Goal: Task Accomplishment & Management: Use online tool/utility

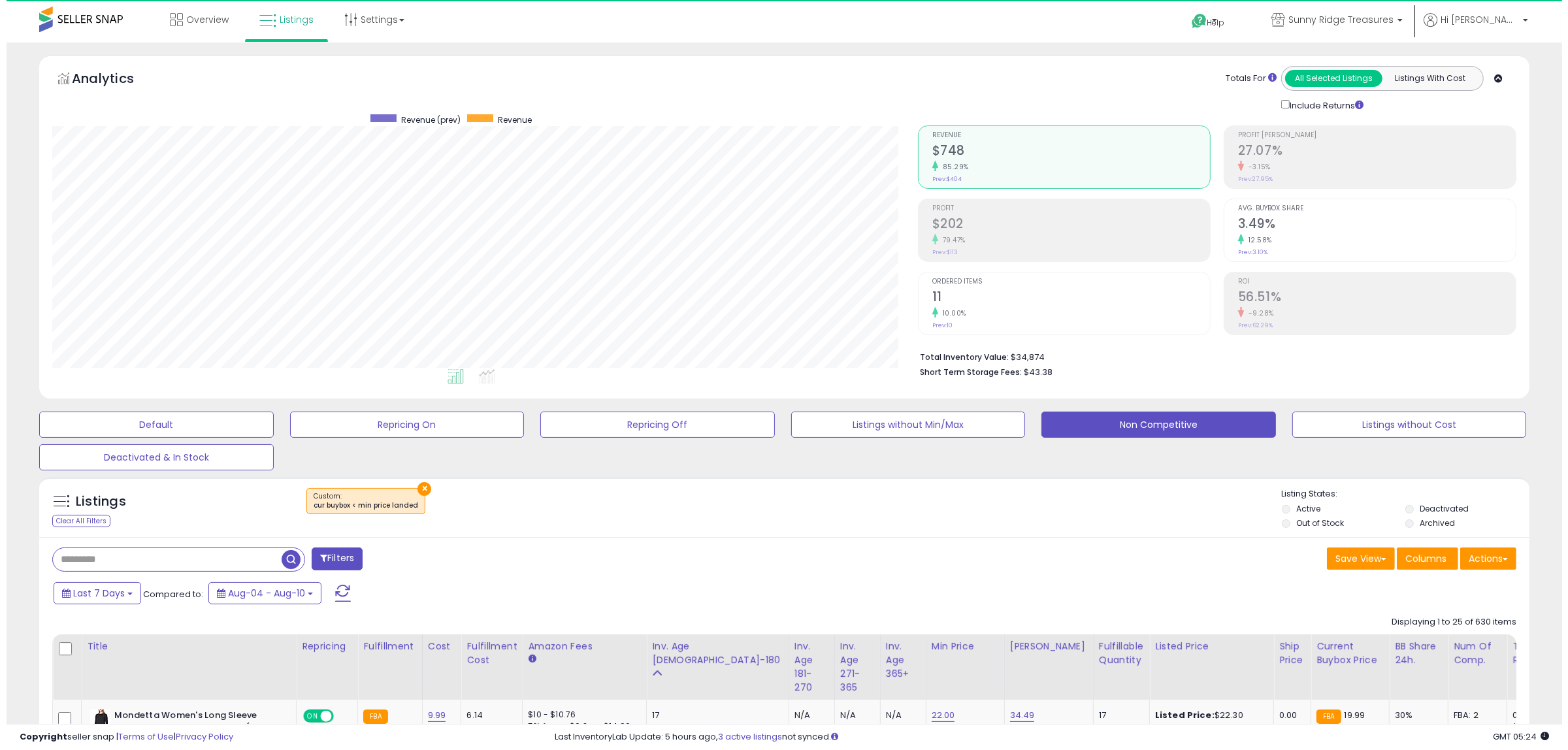
scroll to position [268, 866]
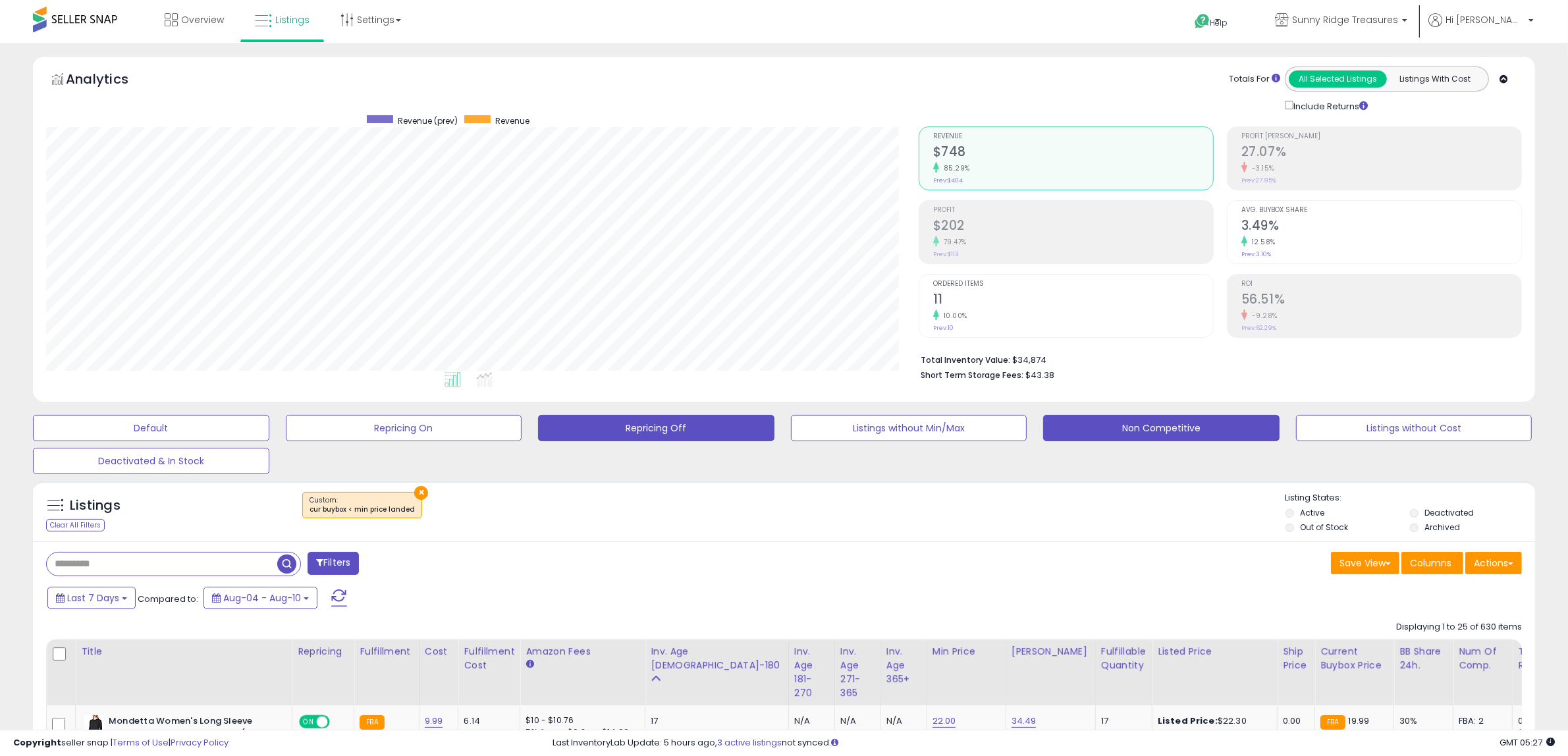
click at [269, 416] on button "Repricing Off" at bounding box center [151, 428] width 236 height 26
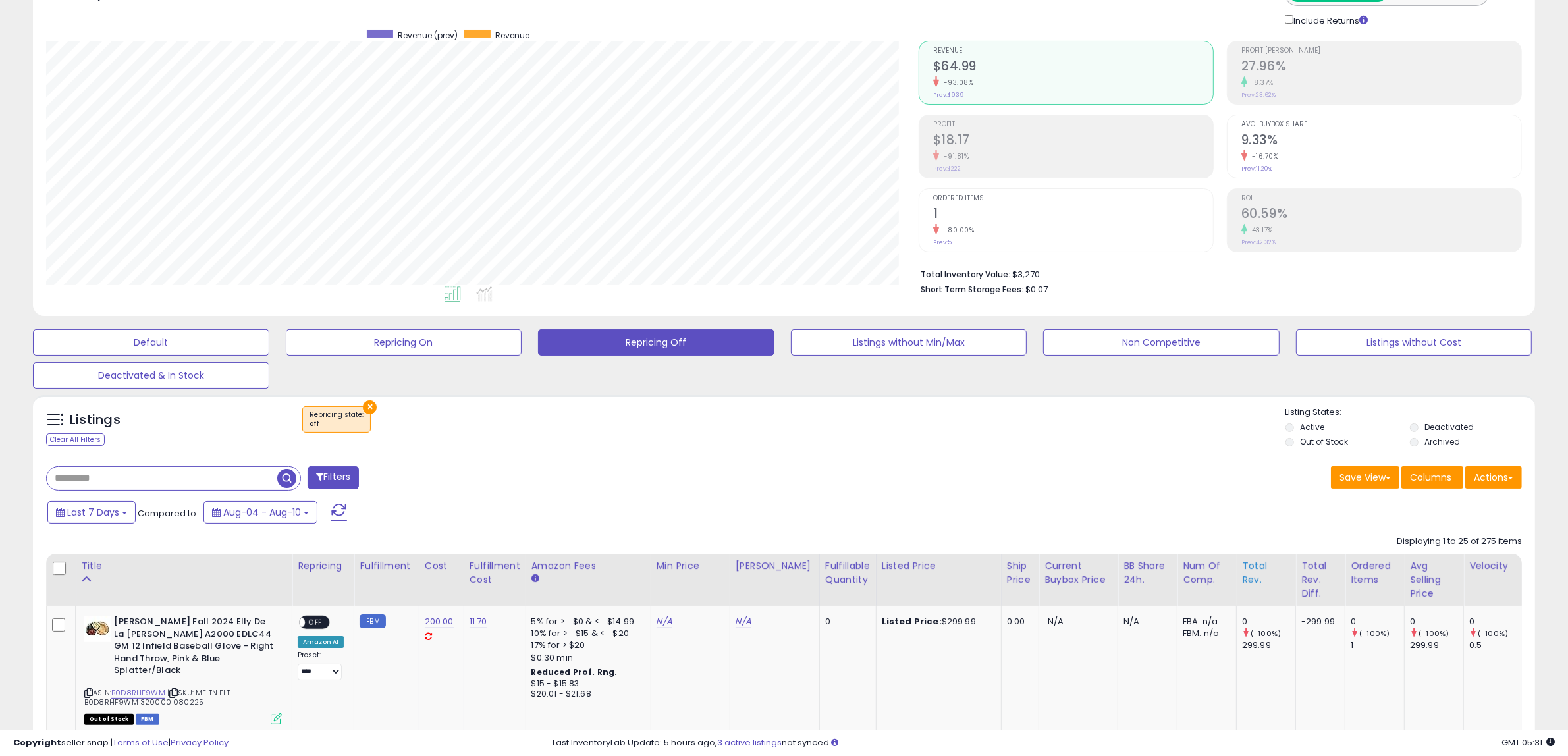
scroll to position [411, 0]
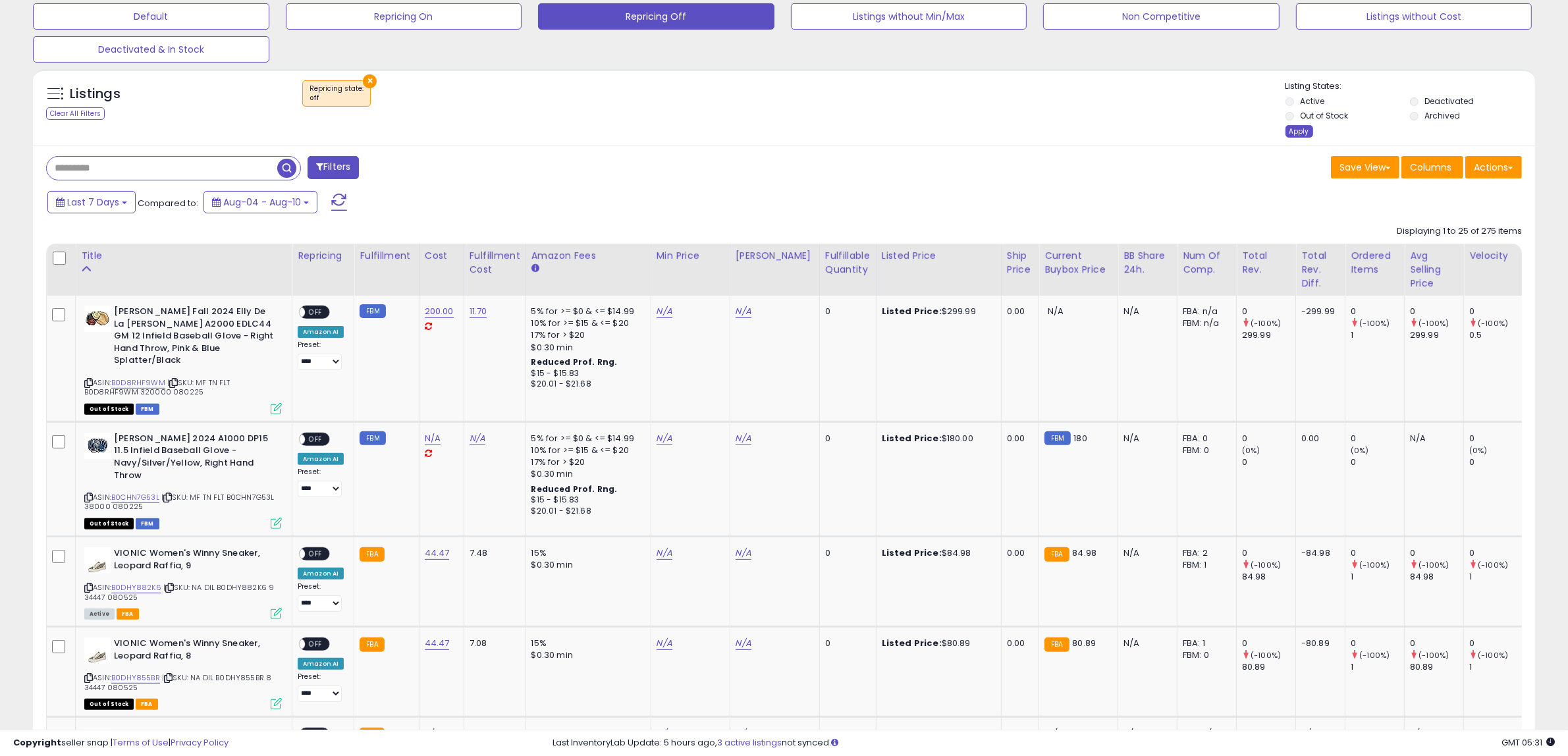
click at [1288, 126] on div "Apply" at bounding box center [1299, 131] width 28 height 13
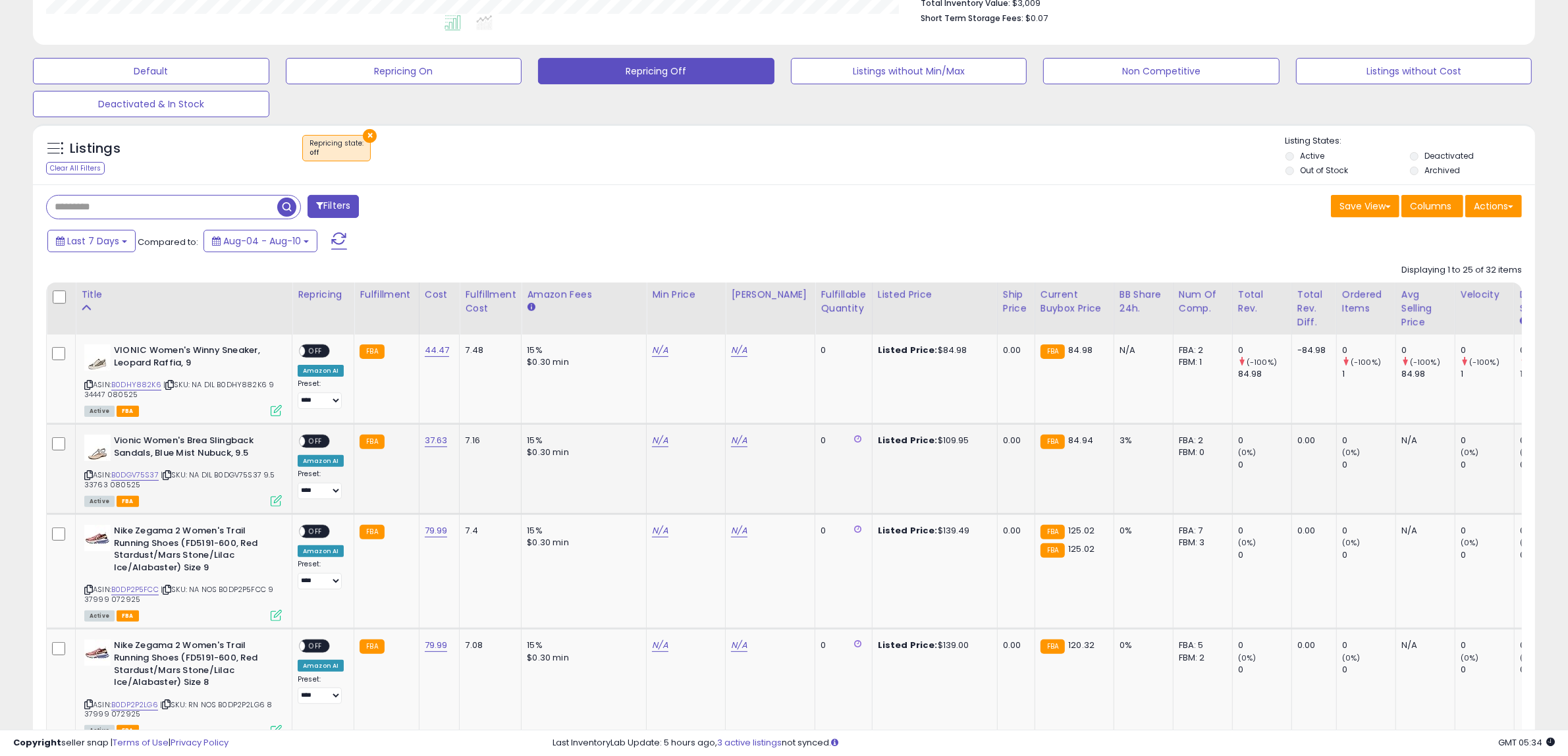
scroll to position [393, 0]
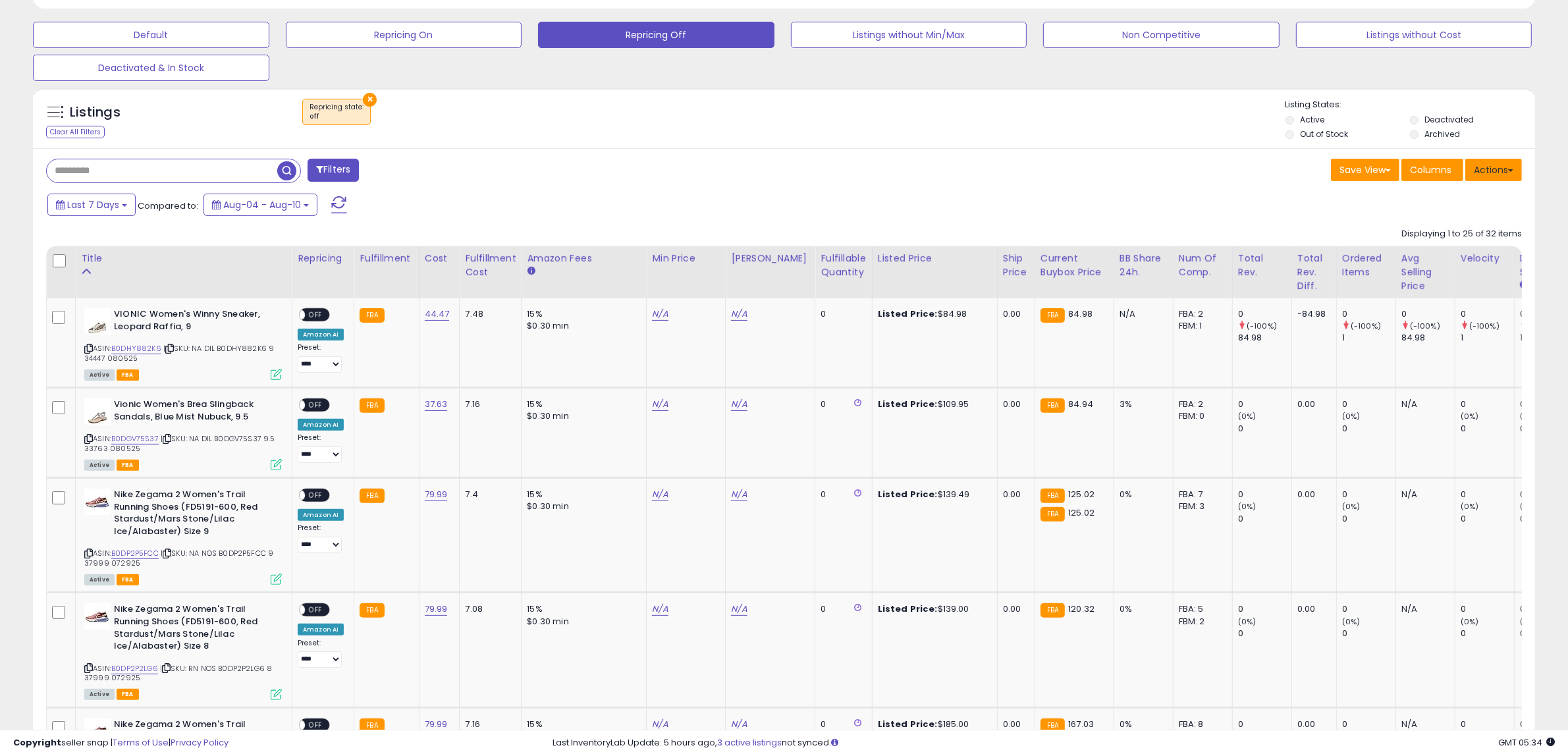
click at [1479, 167] on button "Actions" at bounding box center [1494, 170] width 57 height 22
click at [1433, 231] on link "Export Visible Columns" at bounding box center [1440, 230] width 144 height 21
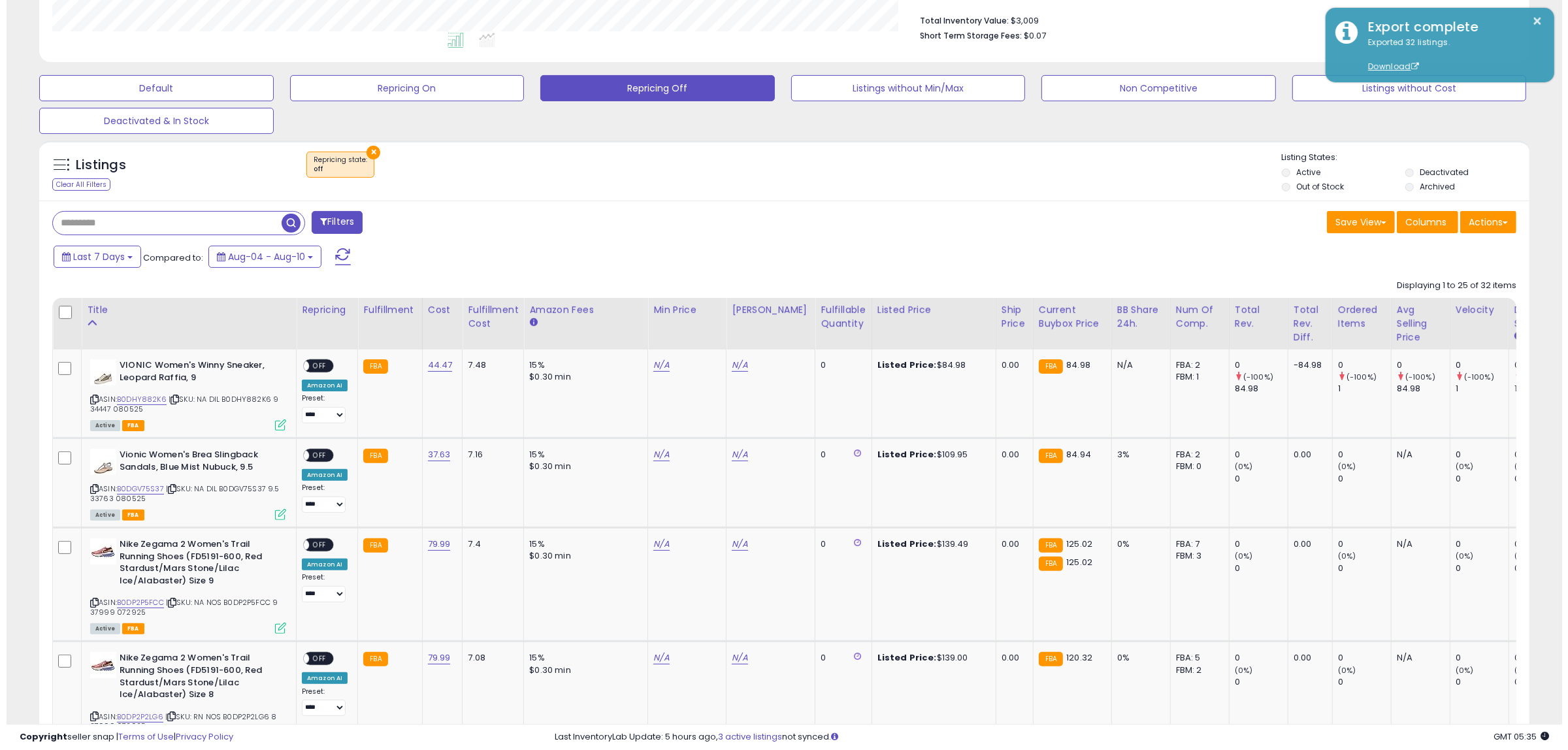
scroll to position [308, 0]
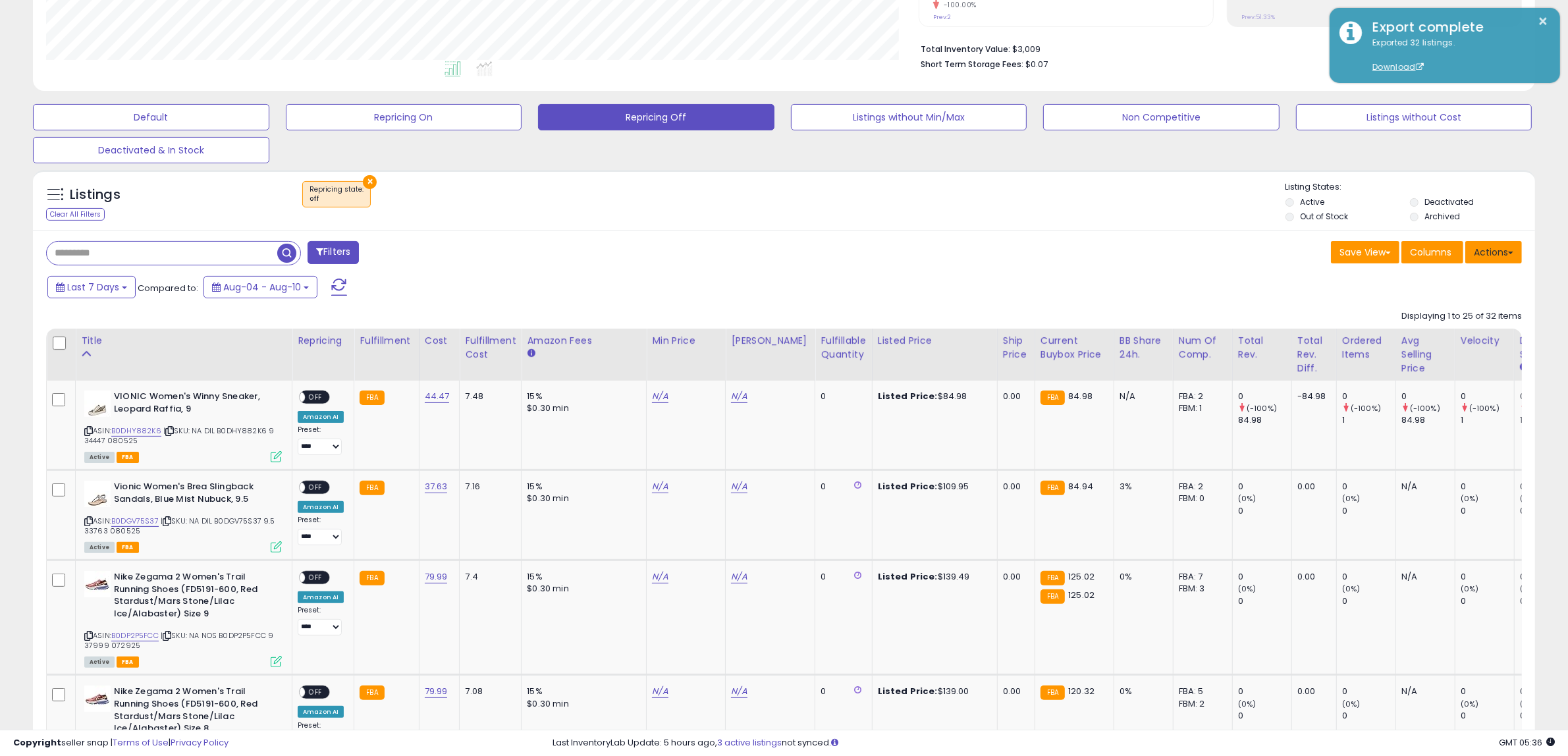
click at [1481, 253] on button "Actions" at bounding box center [1494, 252] width 57 height 22
click at [1451, 281] on link "Import" at bounding box center [1440, 280] width 144 height 21
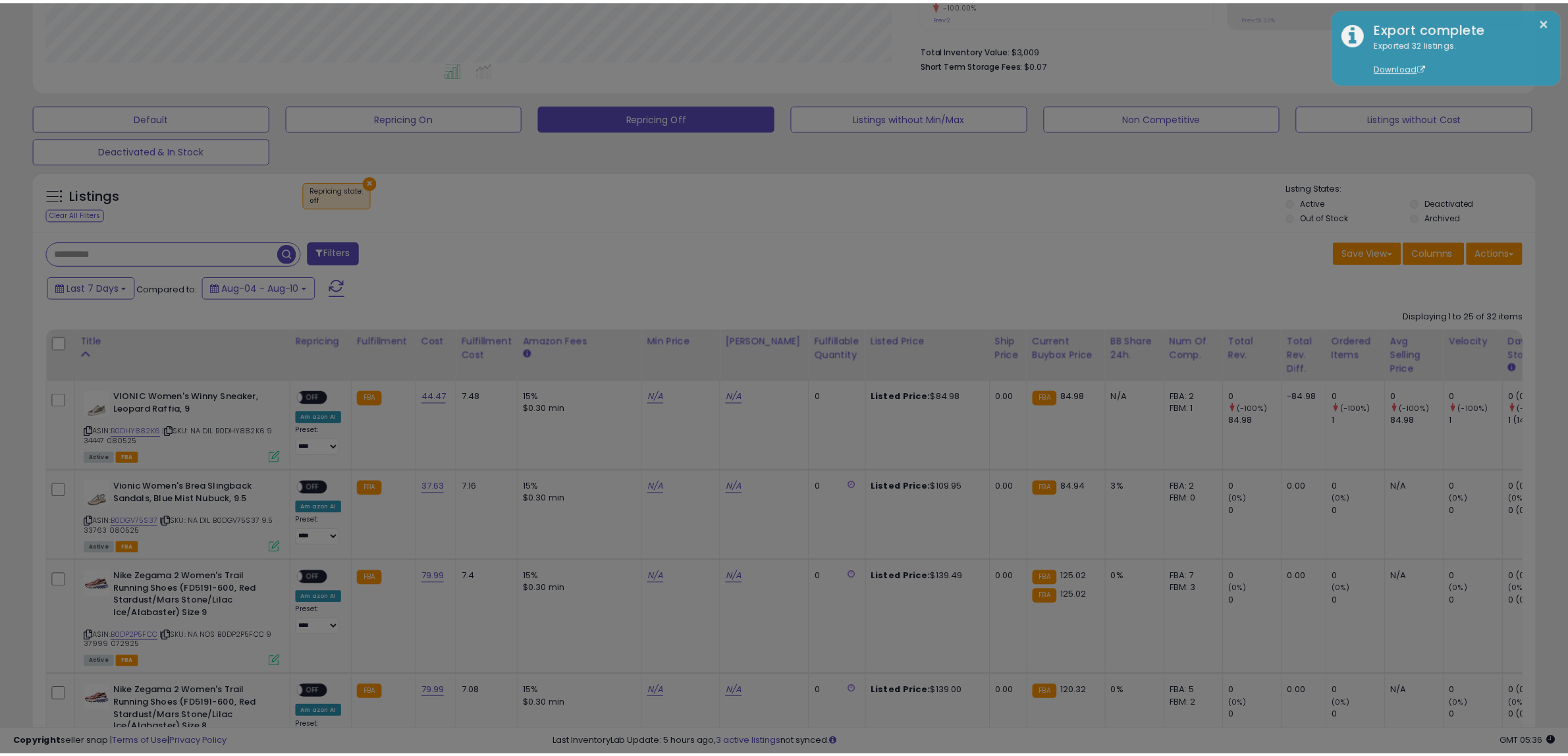
scroll to position [270, 879]
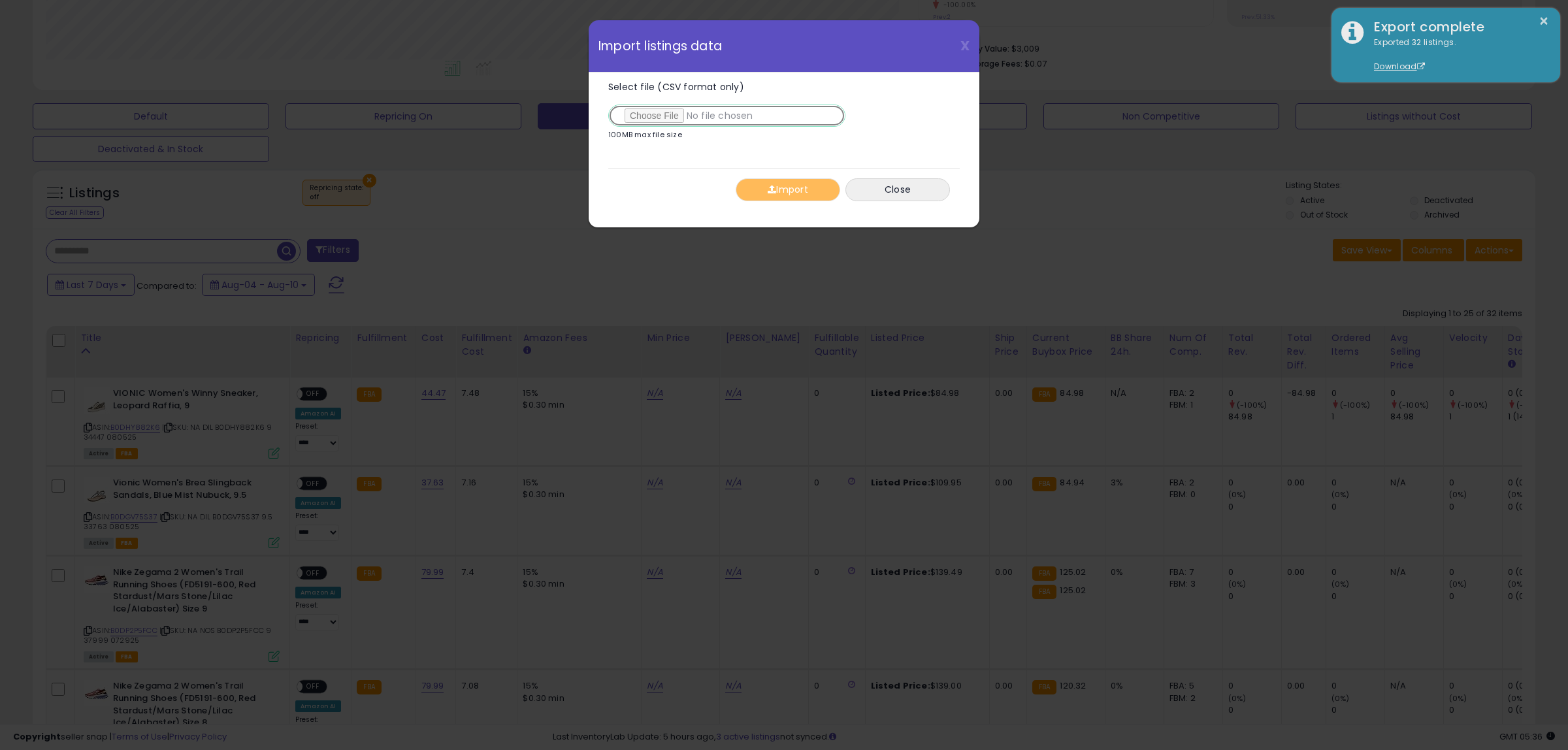
click at [643, 113] on input "Select file (CSV format only)" at bounding box center [727, 115] width 237 height 22
type input "**********"
click at [791, 197] on button "Import" at bounding box center [788, 190] width 104 height 23
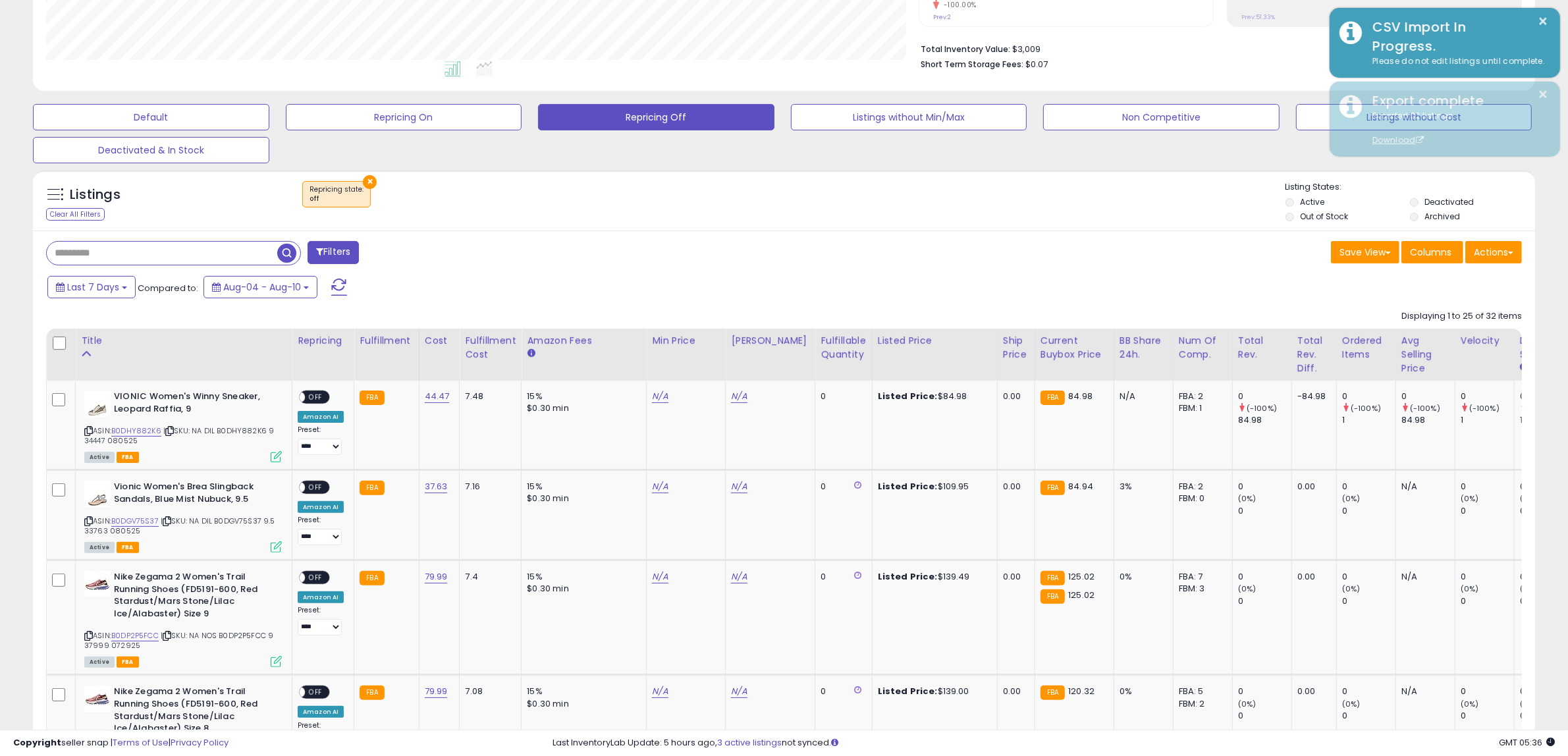
scroll to position [658159, 657742]
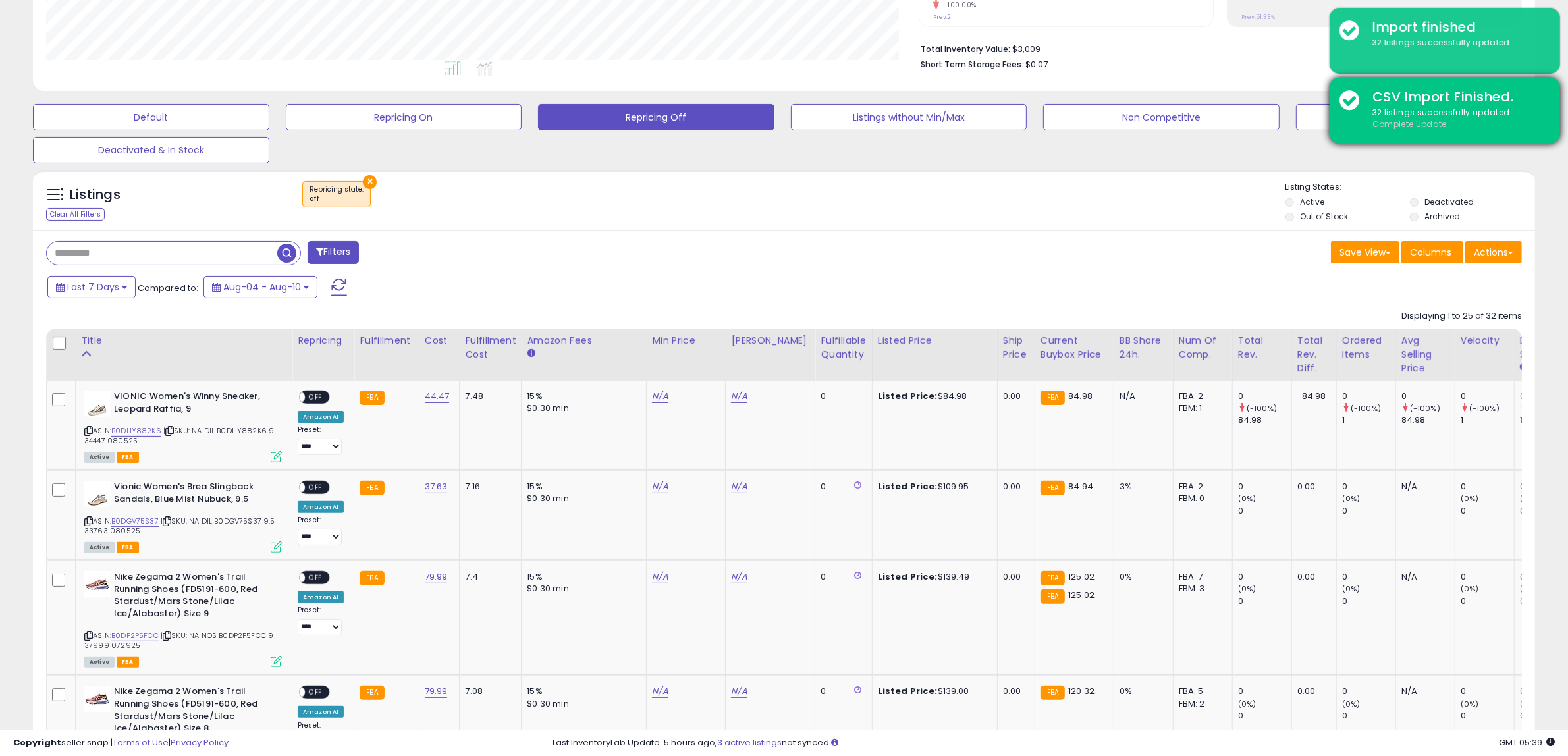
click at [1391, 126] on u "Complete Update" at bounding box center [1410, 124] width 74 height 11
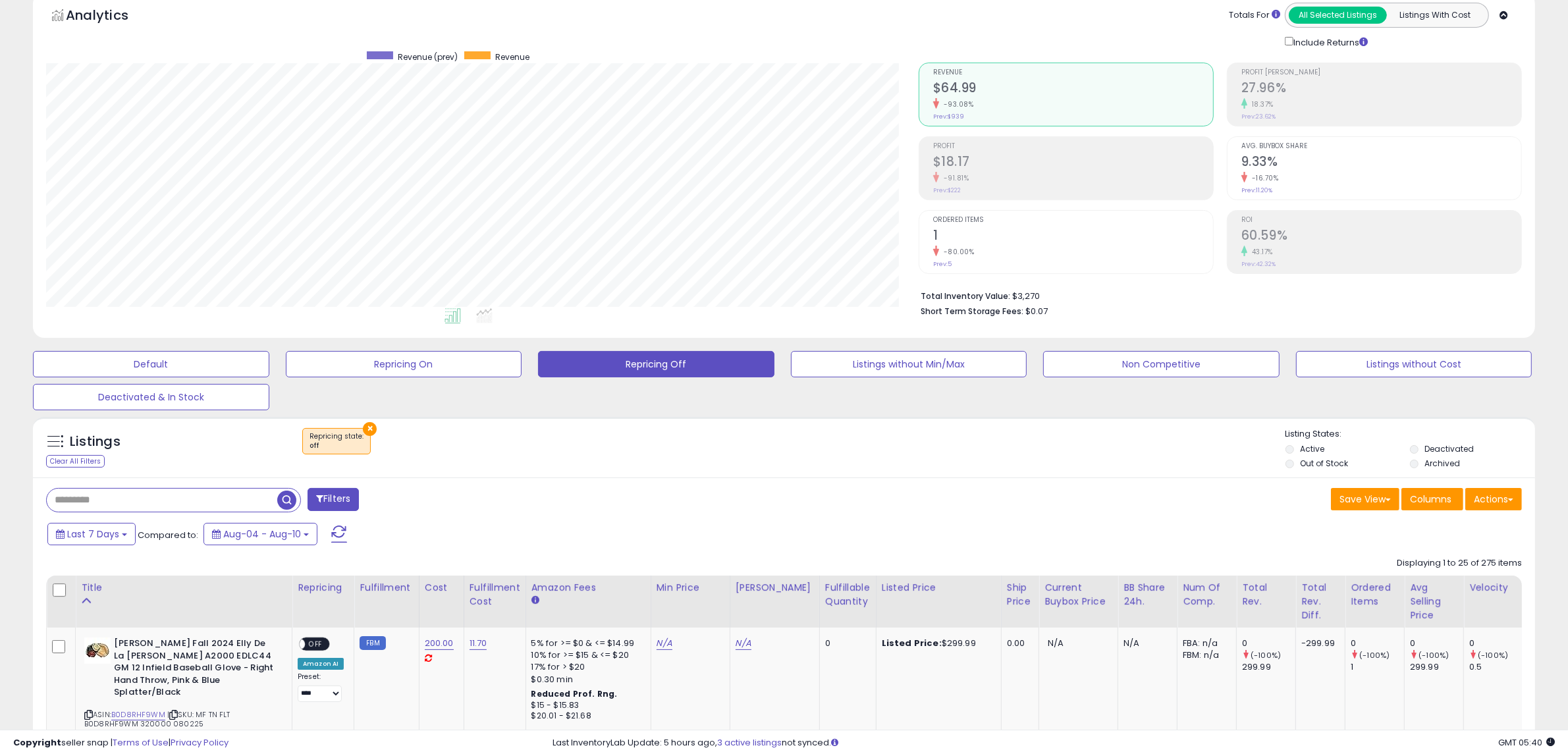
scroll to position [146, 0]
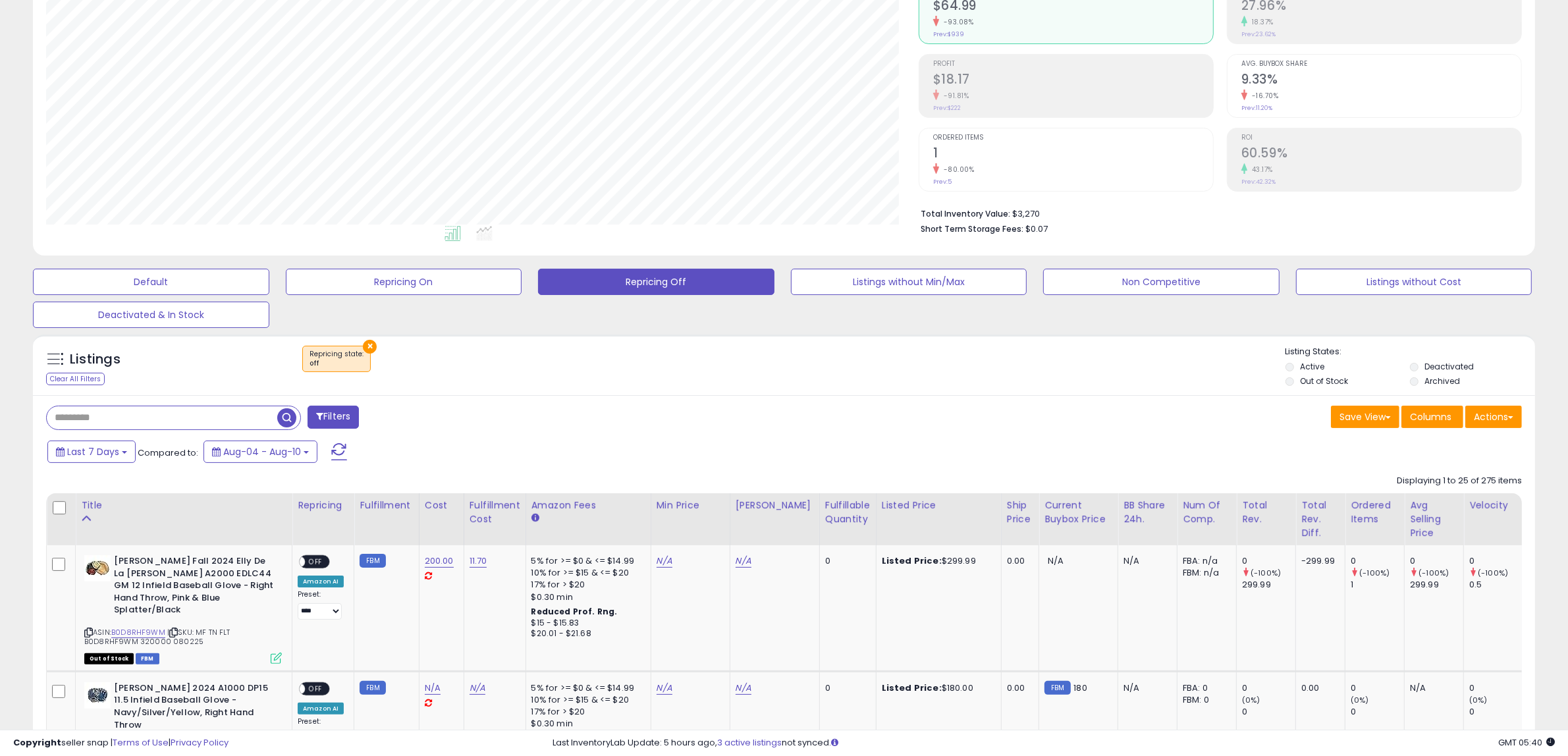
click at [1287, 376] on li "Out of Stock" at bounding box center [1346, 382] width 122 height 15
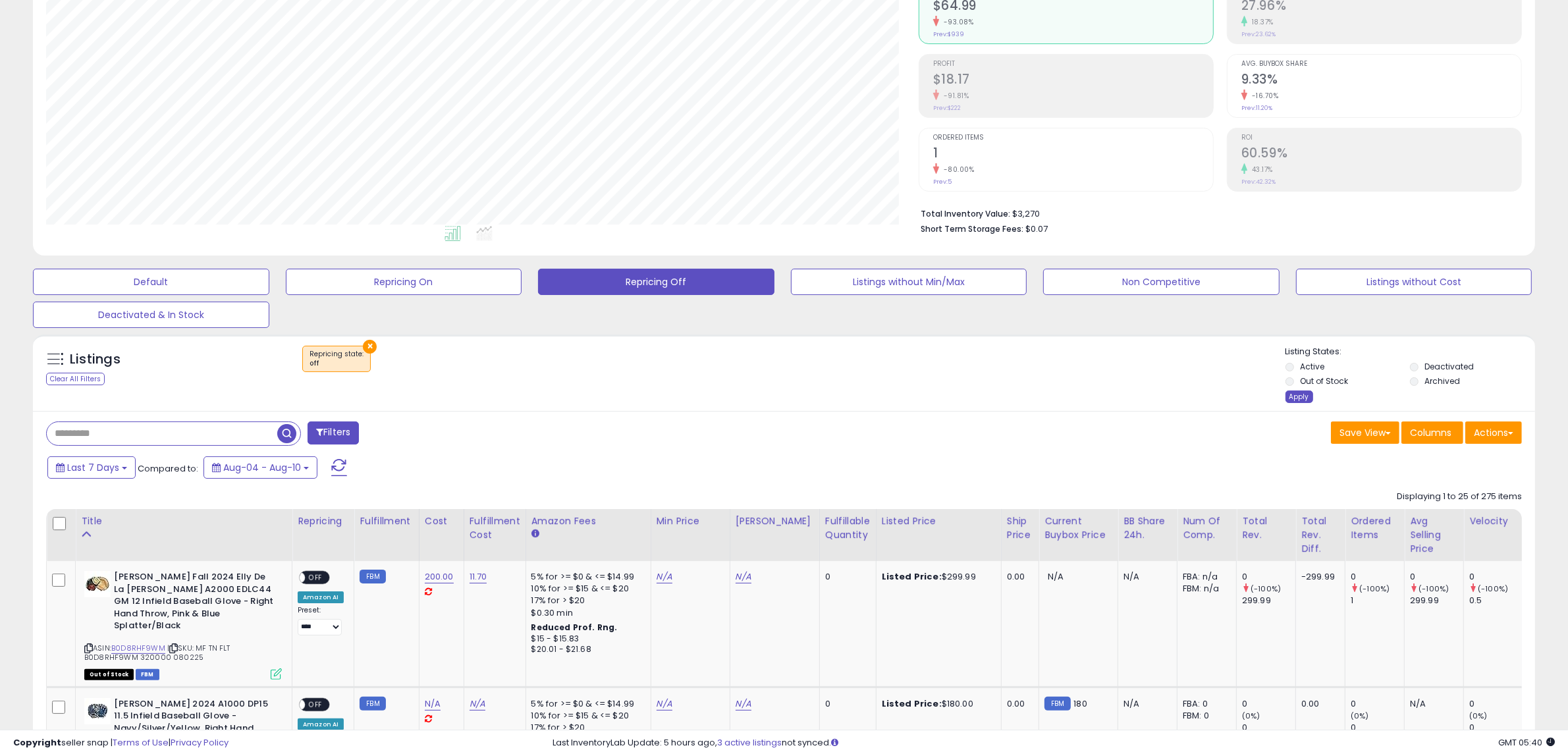
click at [1287, 396] on div "Apply" at bounding box center [1299, 396] width 28 height 13
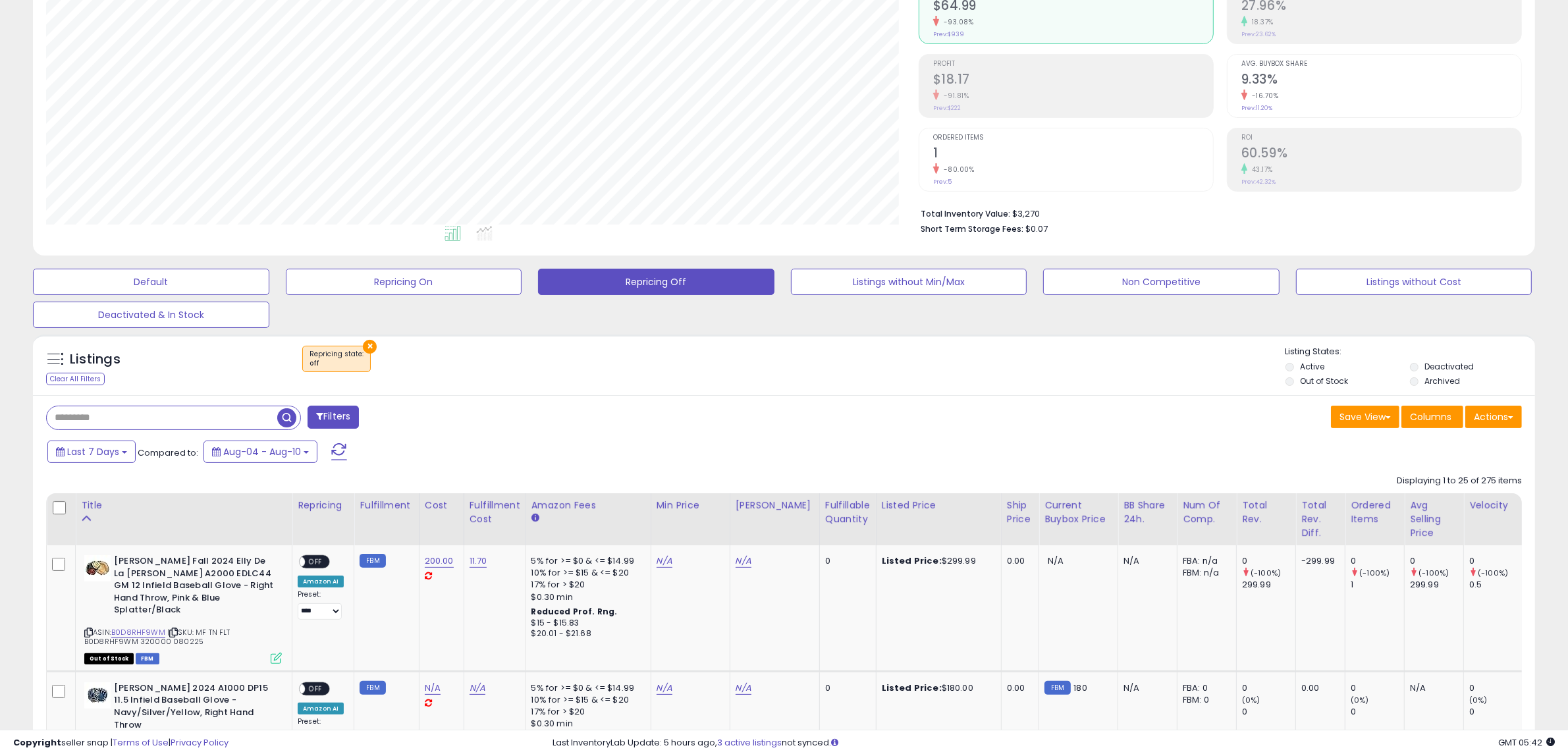
scroll to position [228, 0]
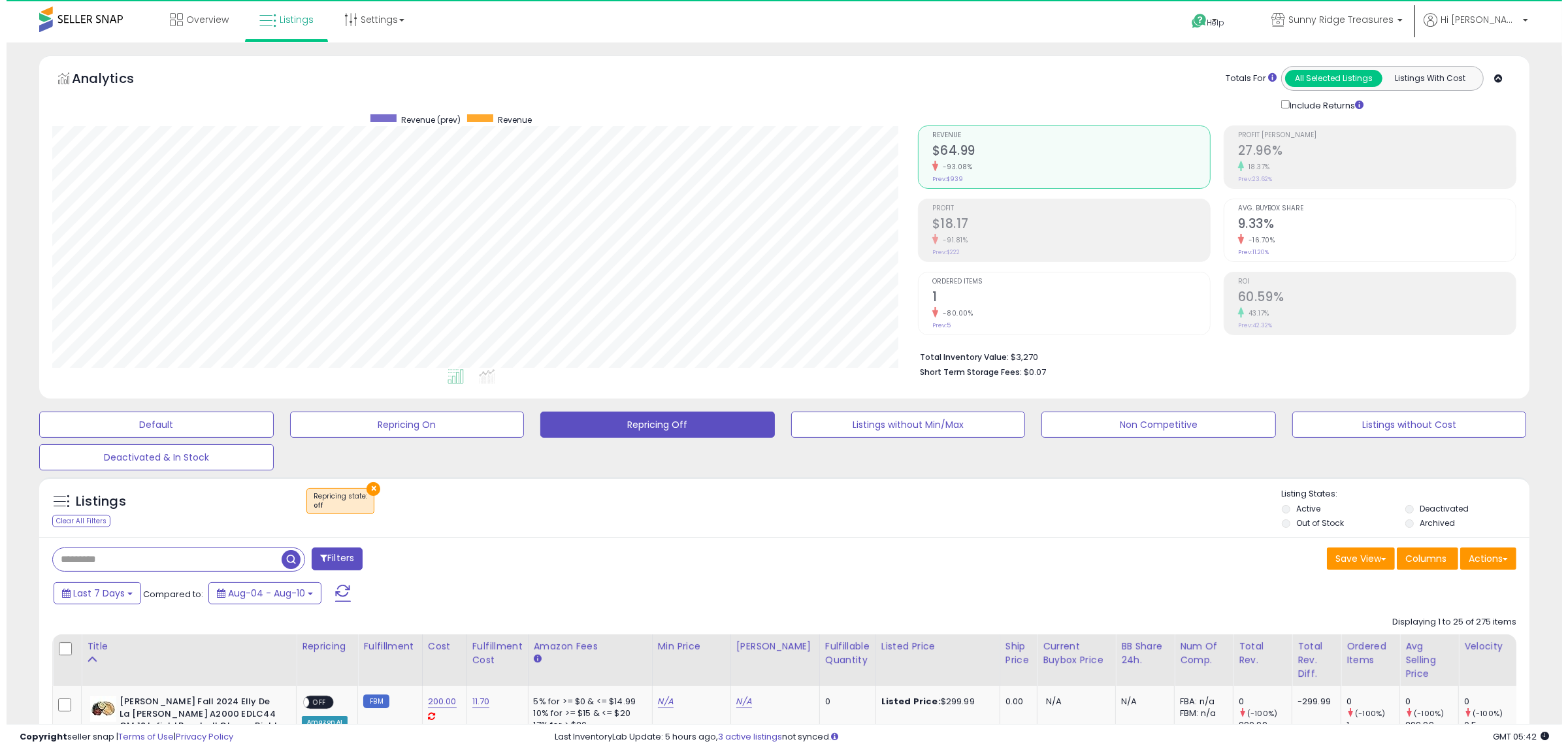
scroll to position [268, 866]
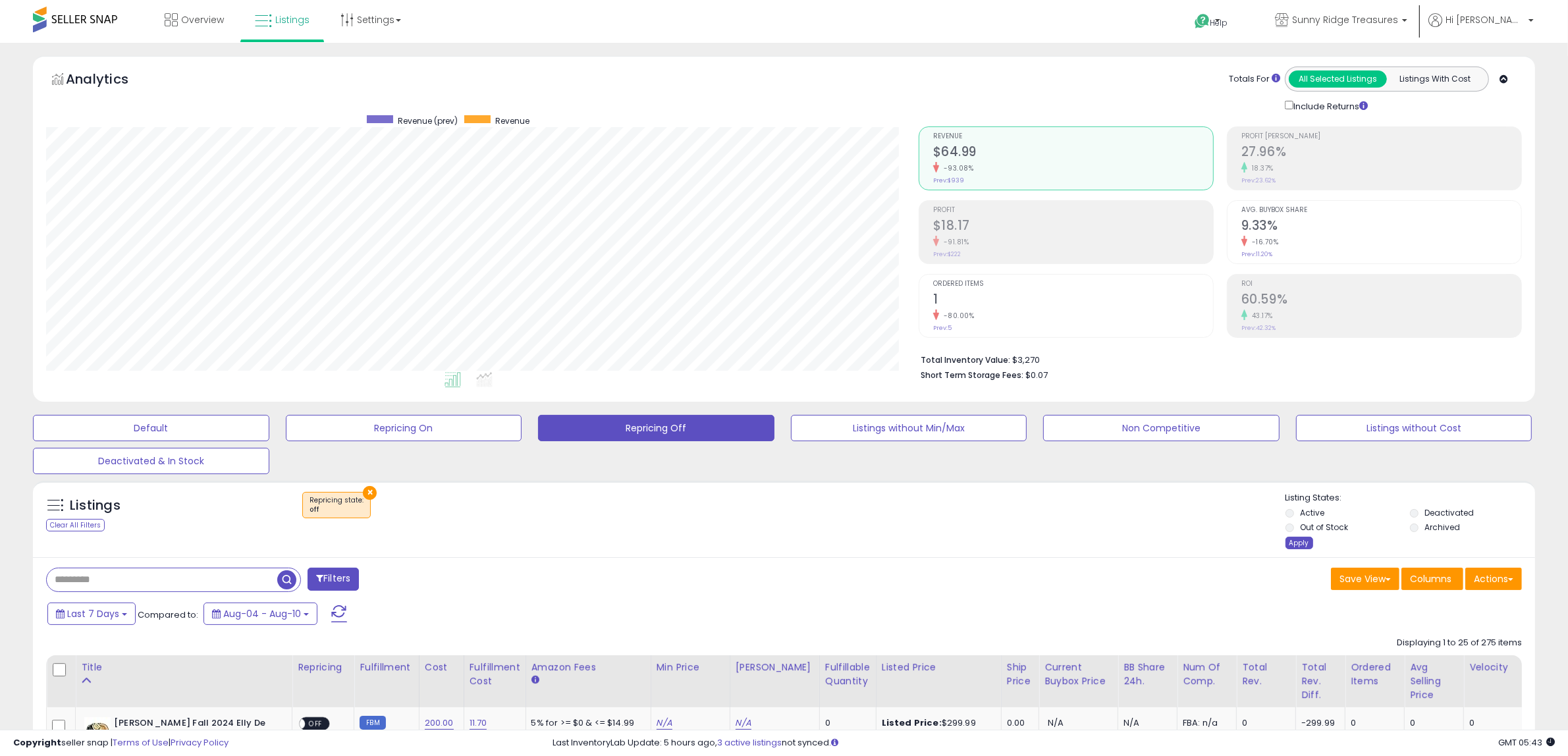
click at [1297, 542] on div "Apply" at bounding box center [1299, 542] width 28 height 13
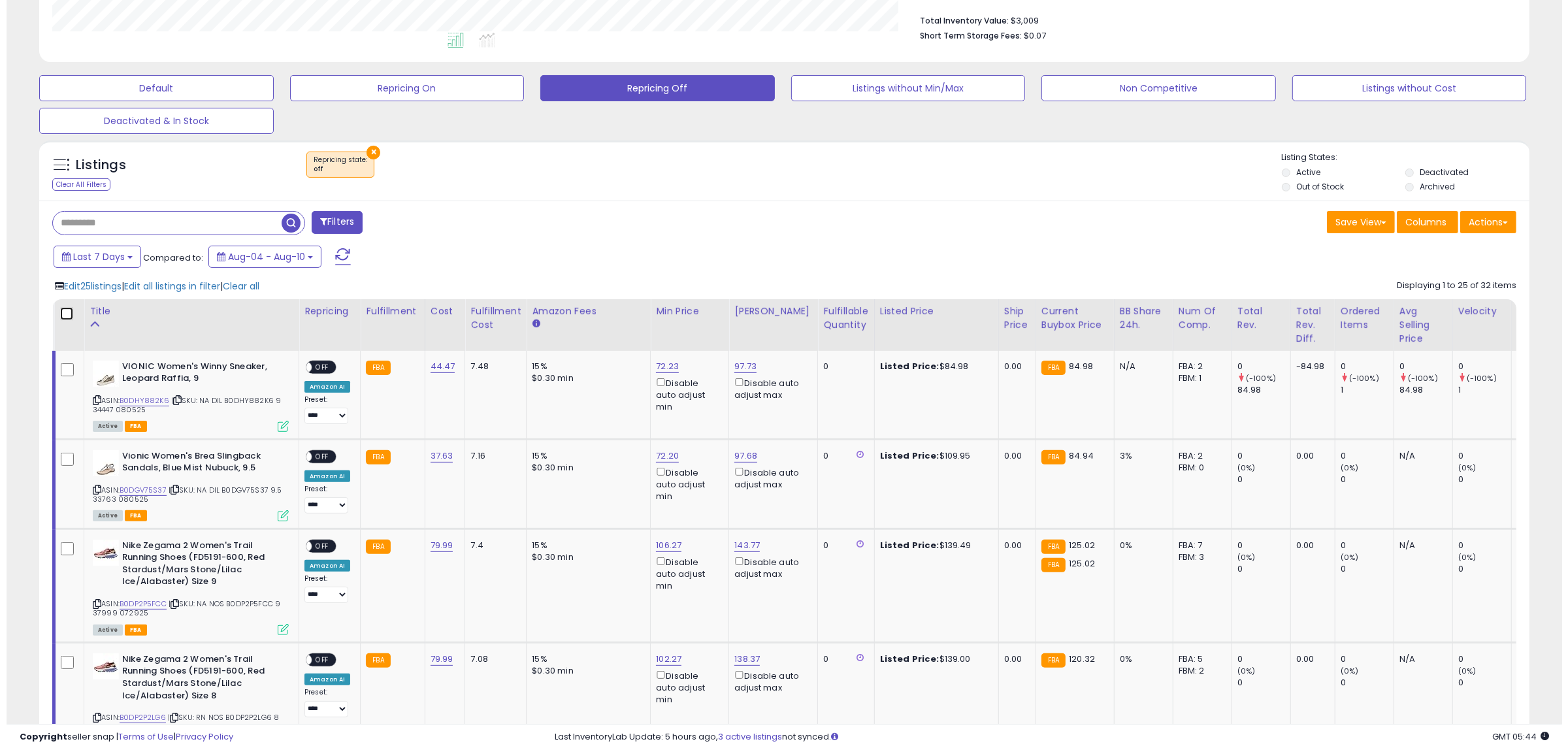
scroll to position [327, 0]
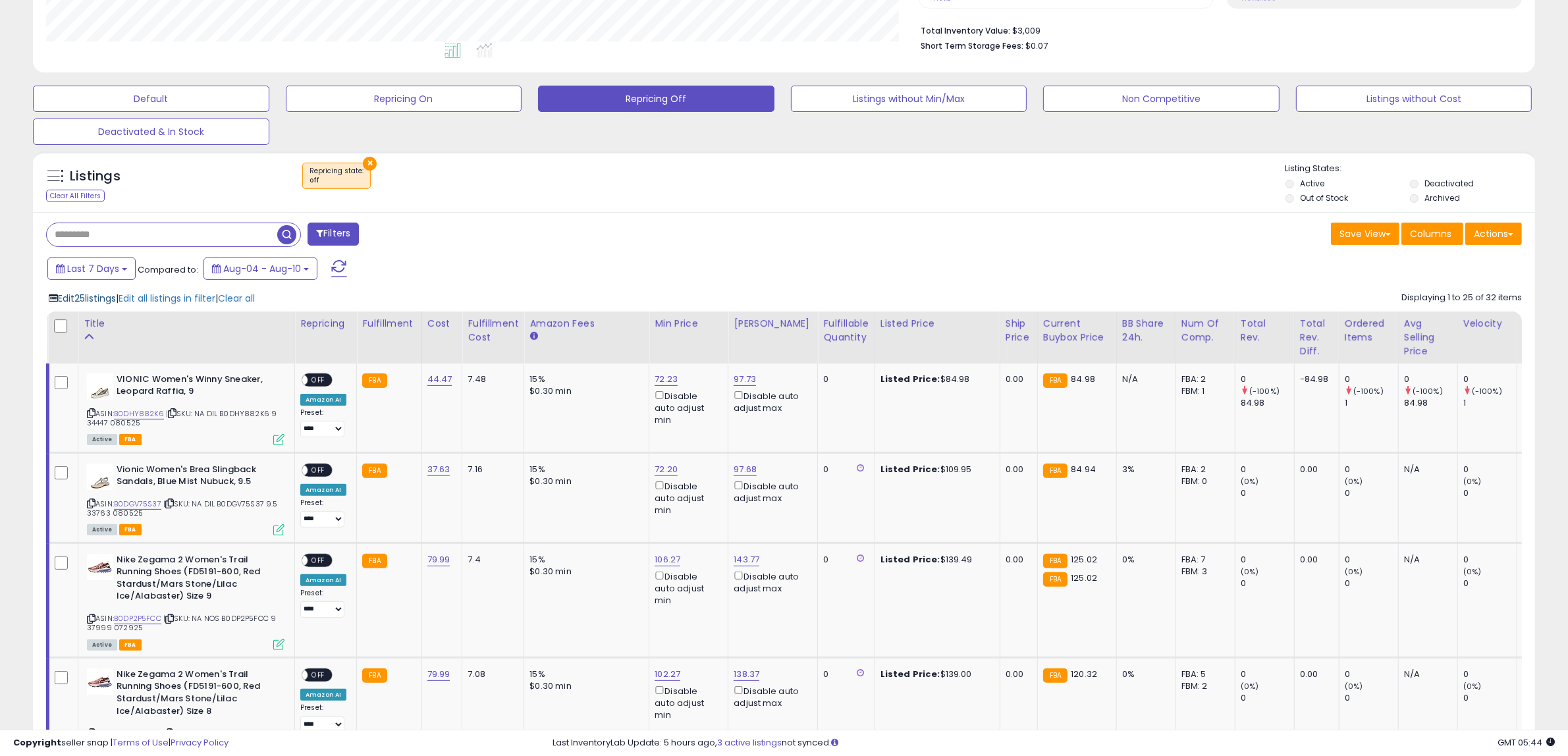
click at [93, 296] on span "Edit 25 listings" at bounding box center [87, 298] width 58 height 13
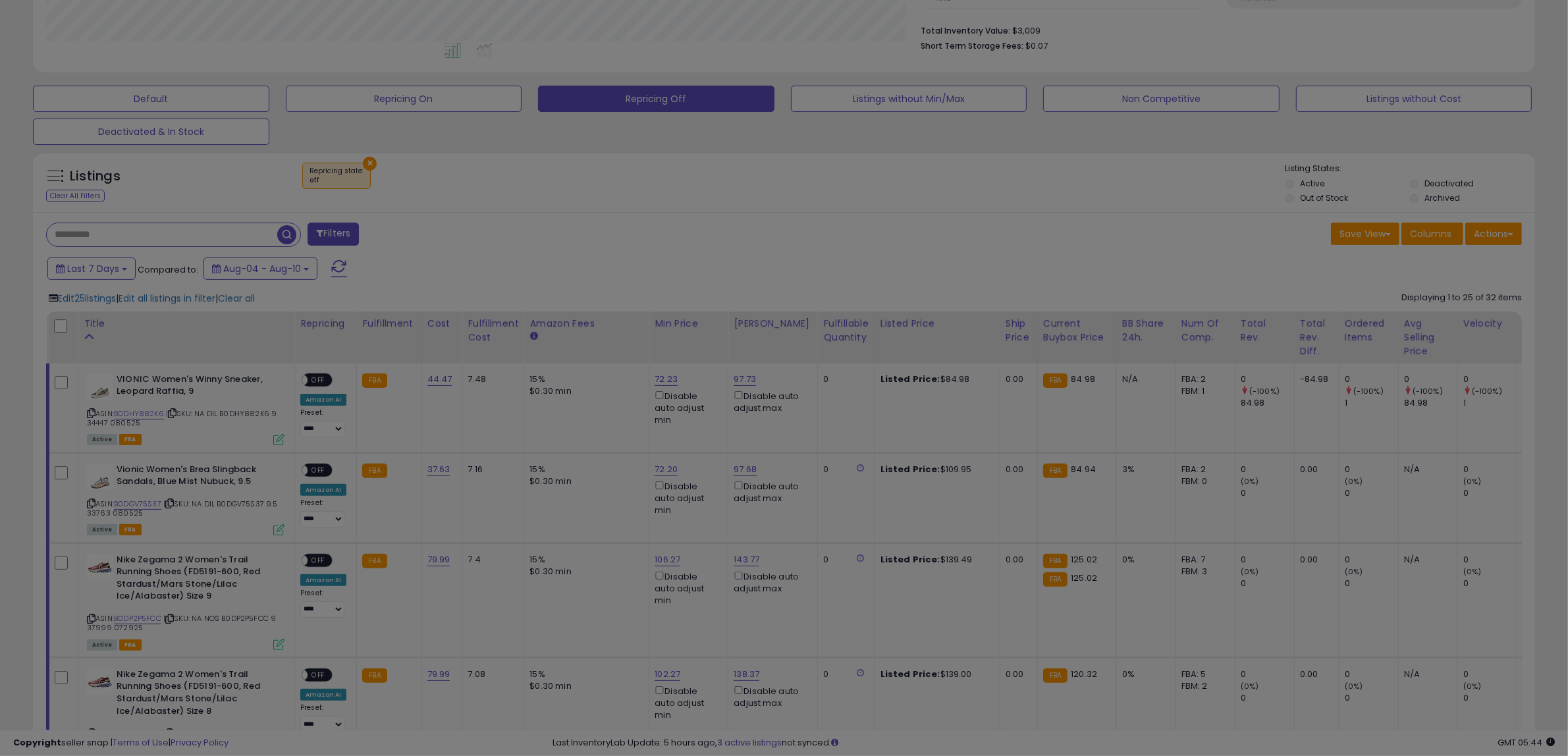
scroll to position [270, 879]
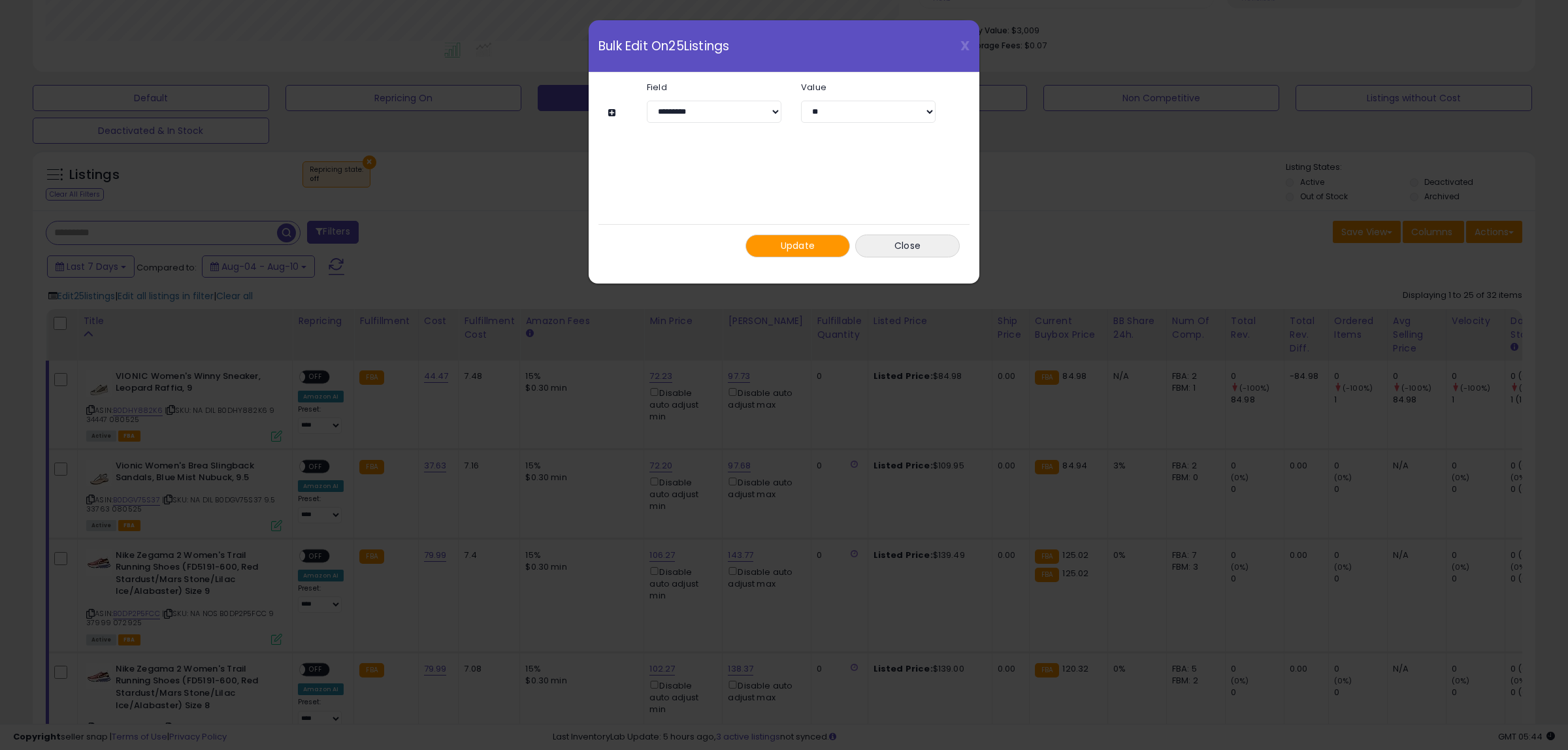
click at [794, 243] on span "Update" at bounding box center [798, 245] width 35 height 13
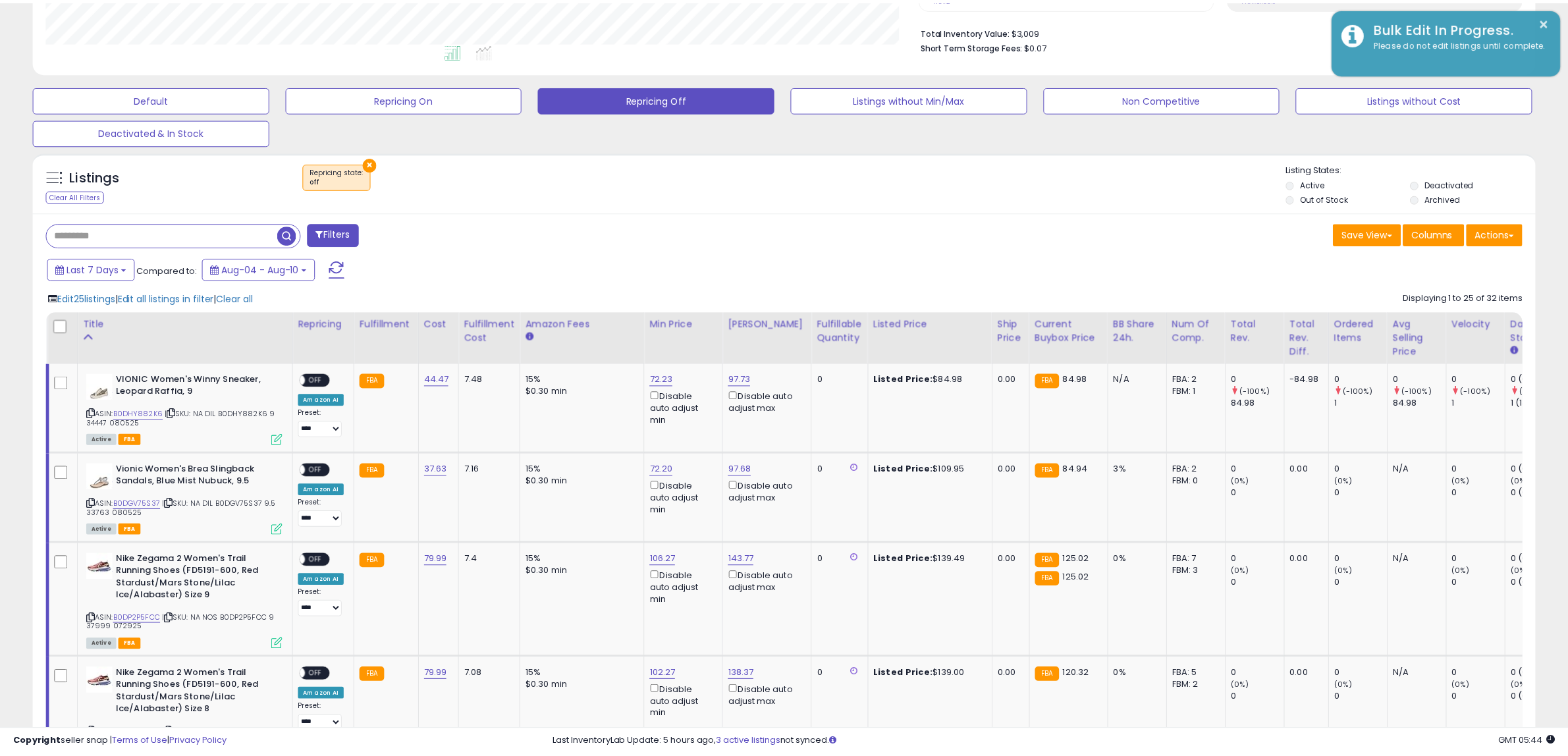
scroll to position [658159, 657742]
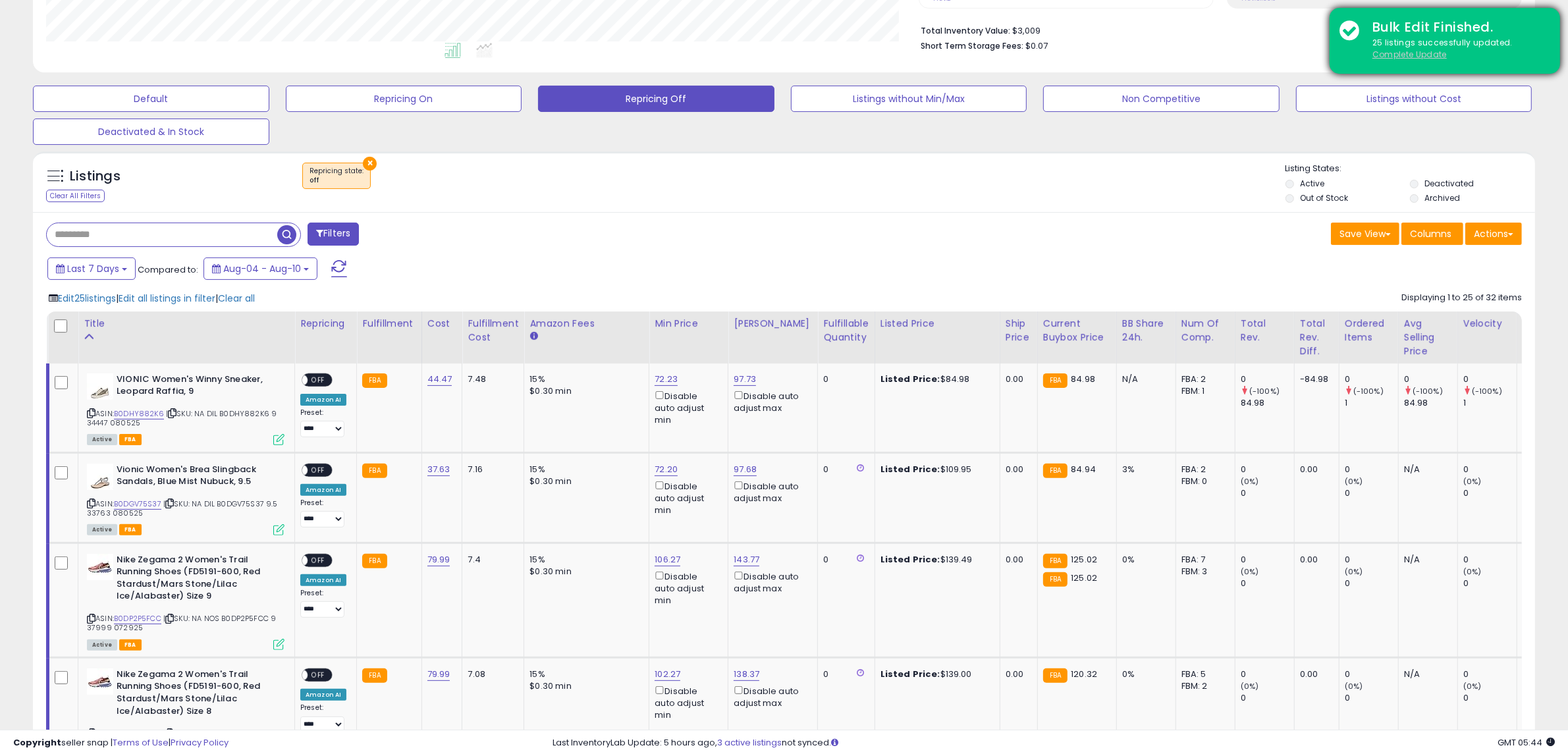
click at [1391, 50] on u "Complete Update" at bounding box center [1410, 54] width 74 height 11
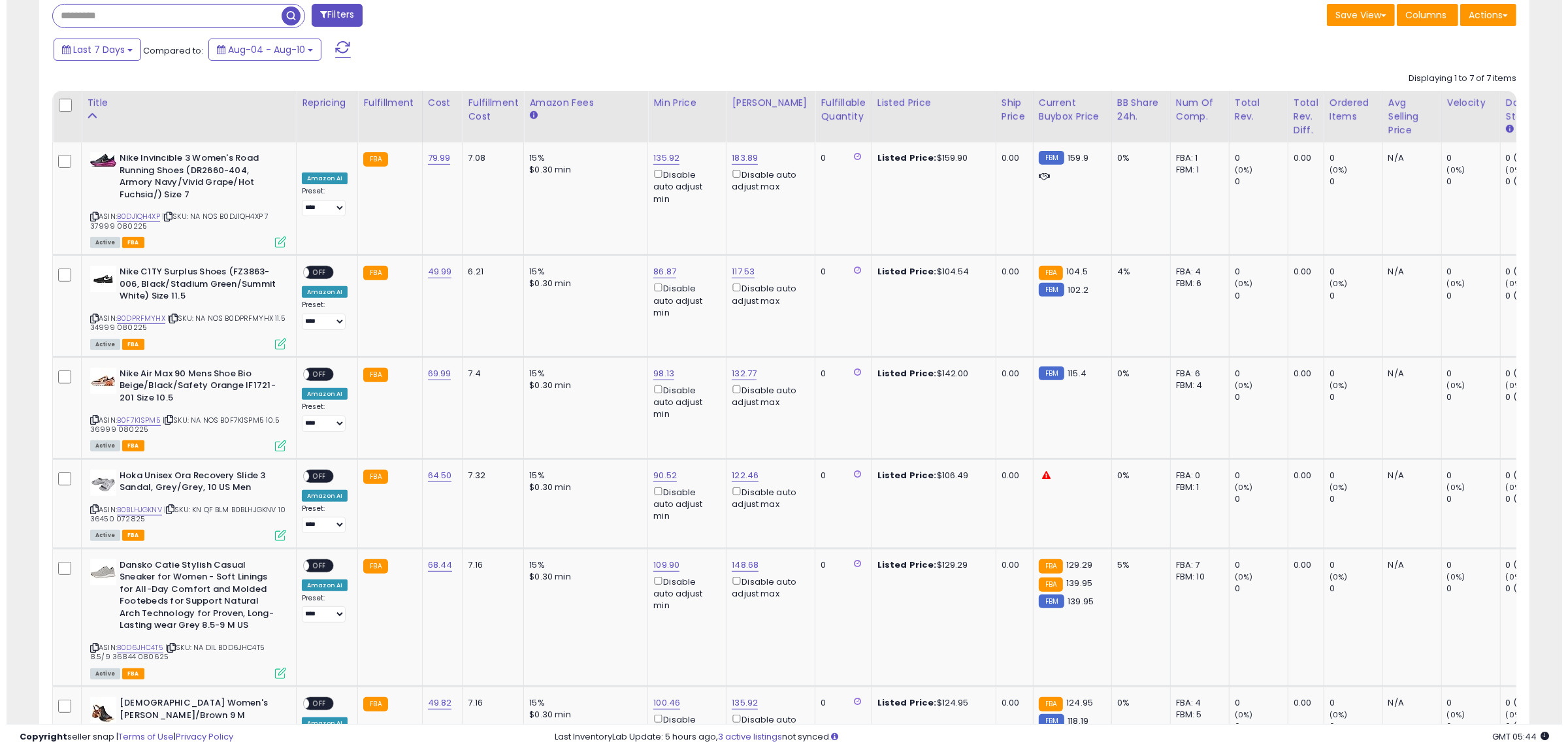
scroll to position [537, 0]
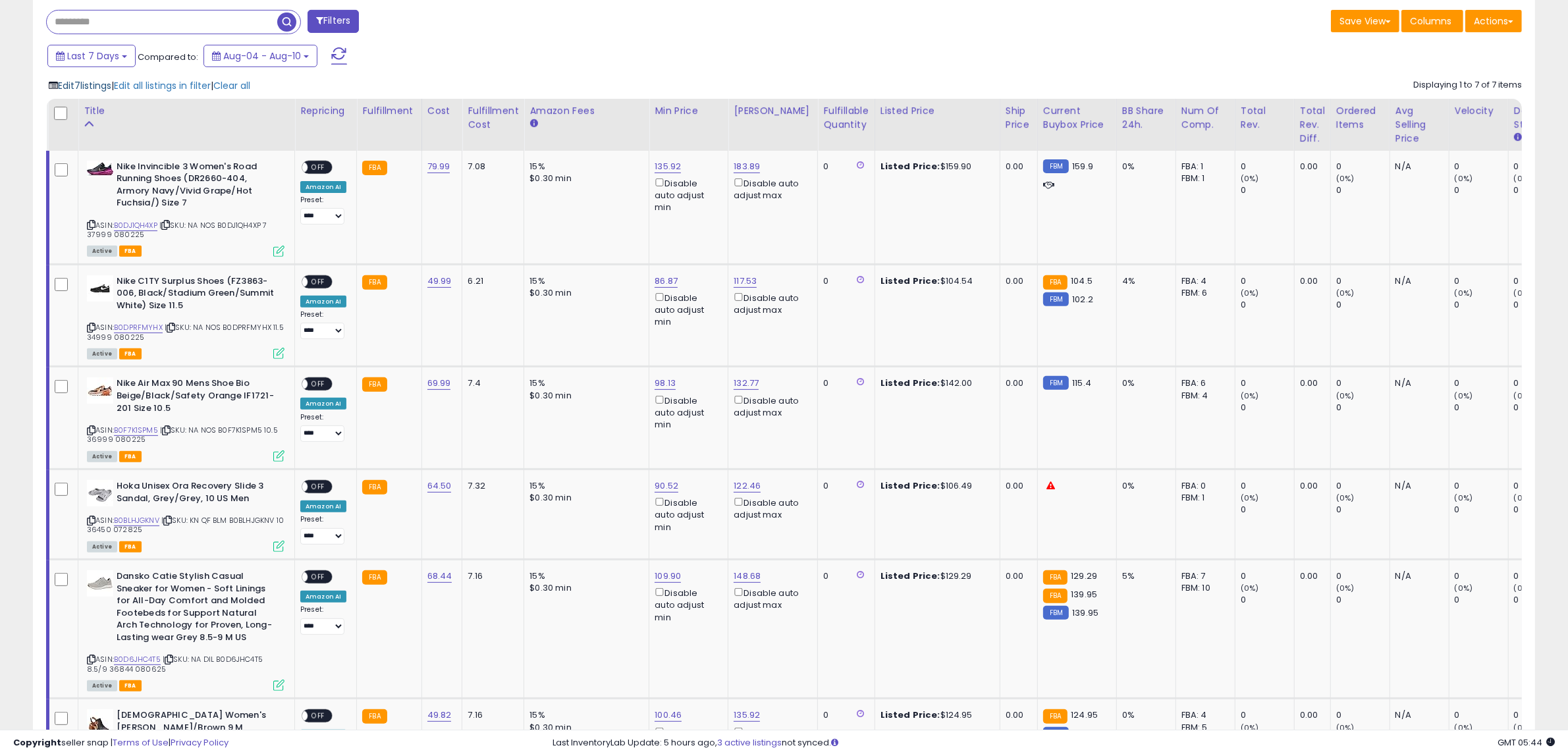
click at [84, 82] on span "Edit 7 listings" at bounding box center [85, 85] width 54 height 13
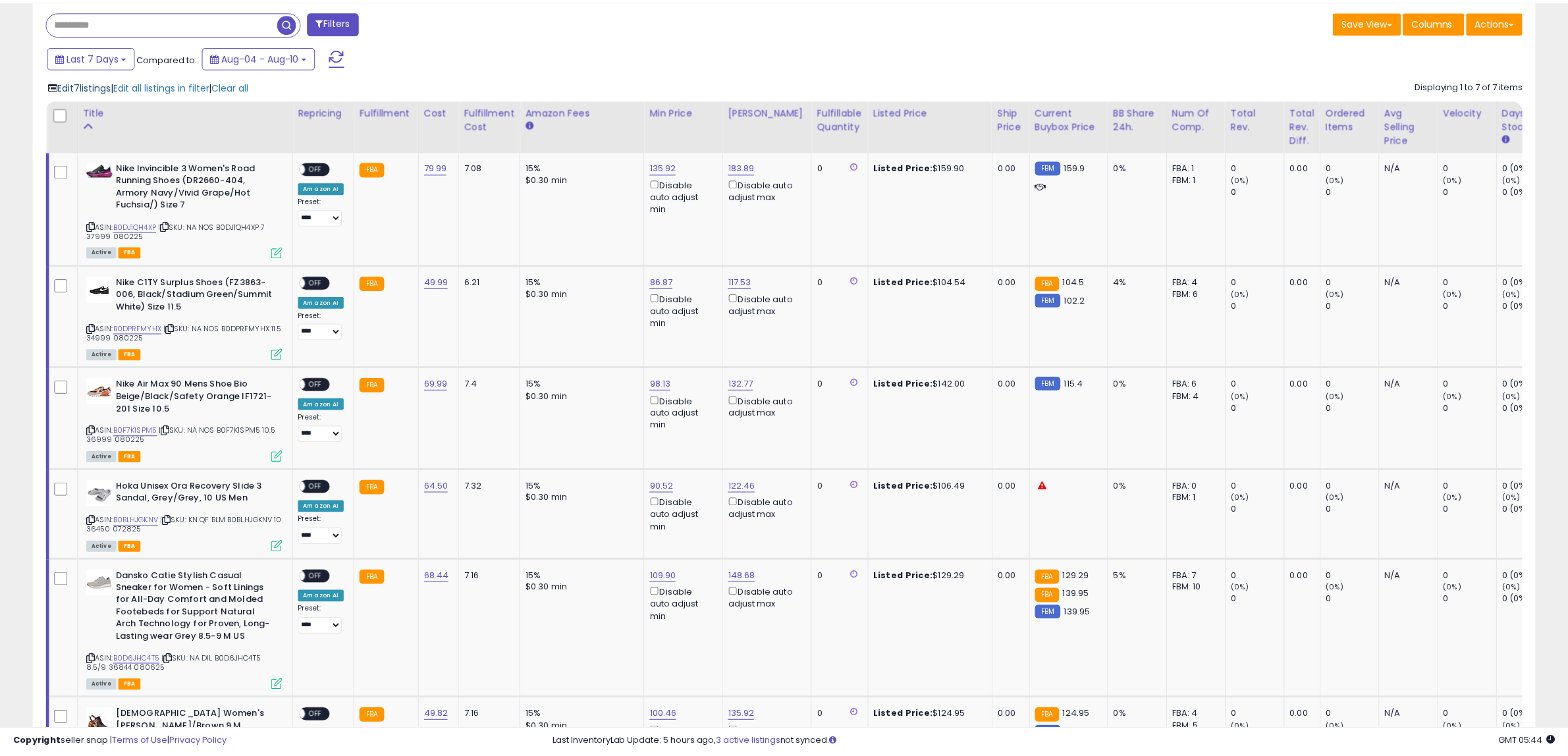
scroll to position [270, 879]
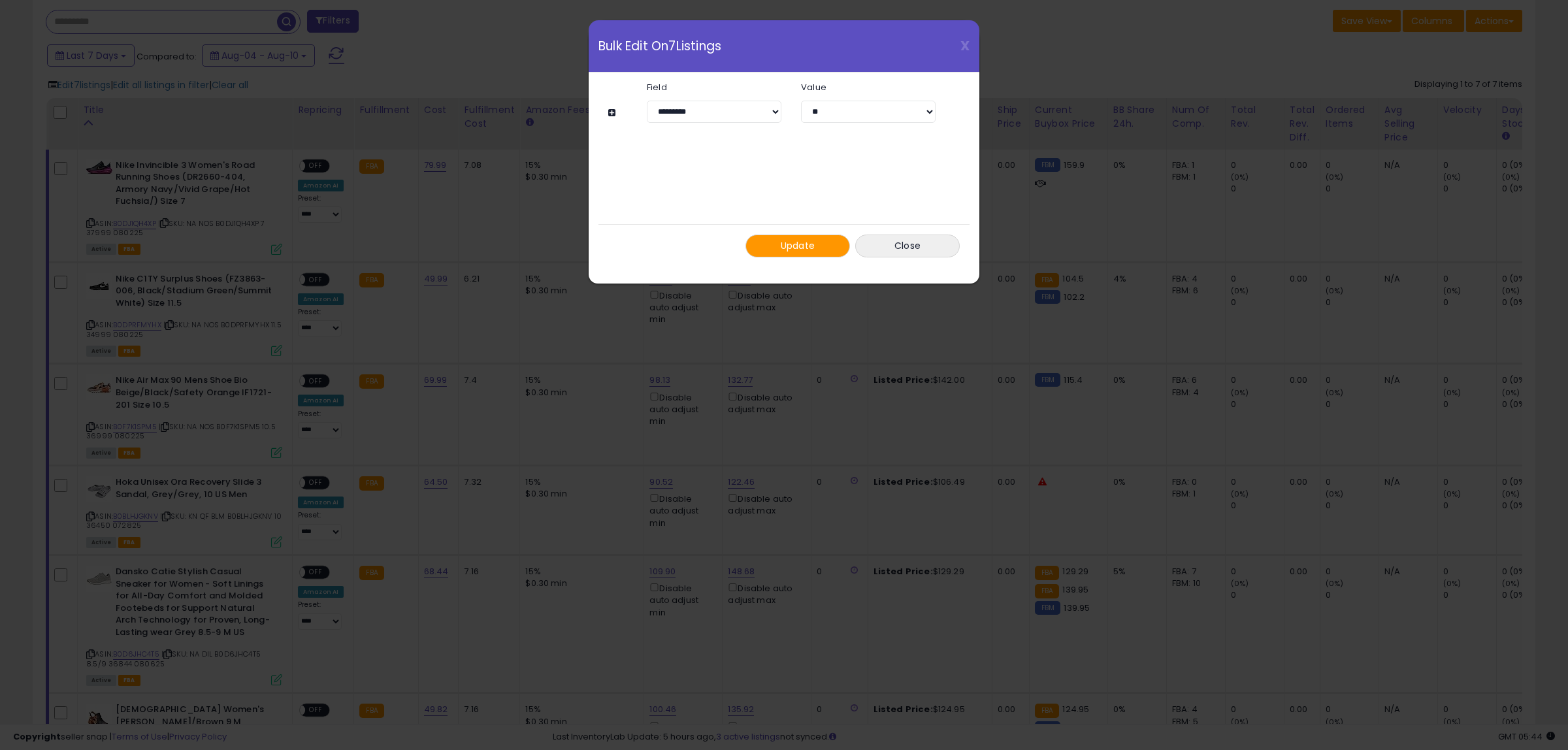
click at [807, 249] on span "Update" at bounding box center [798, 245] width 35 height 13
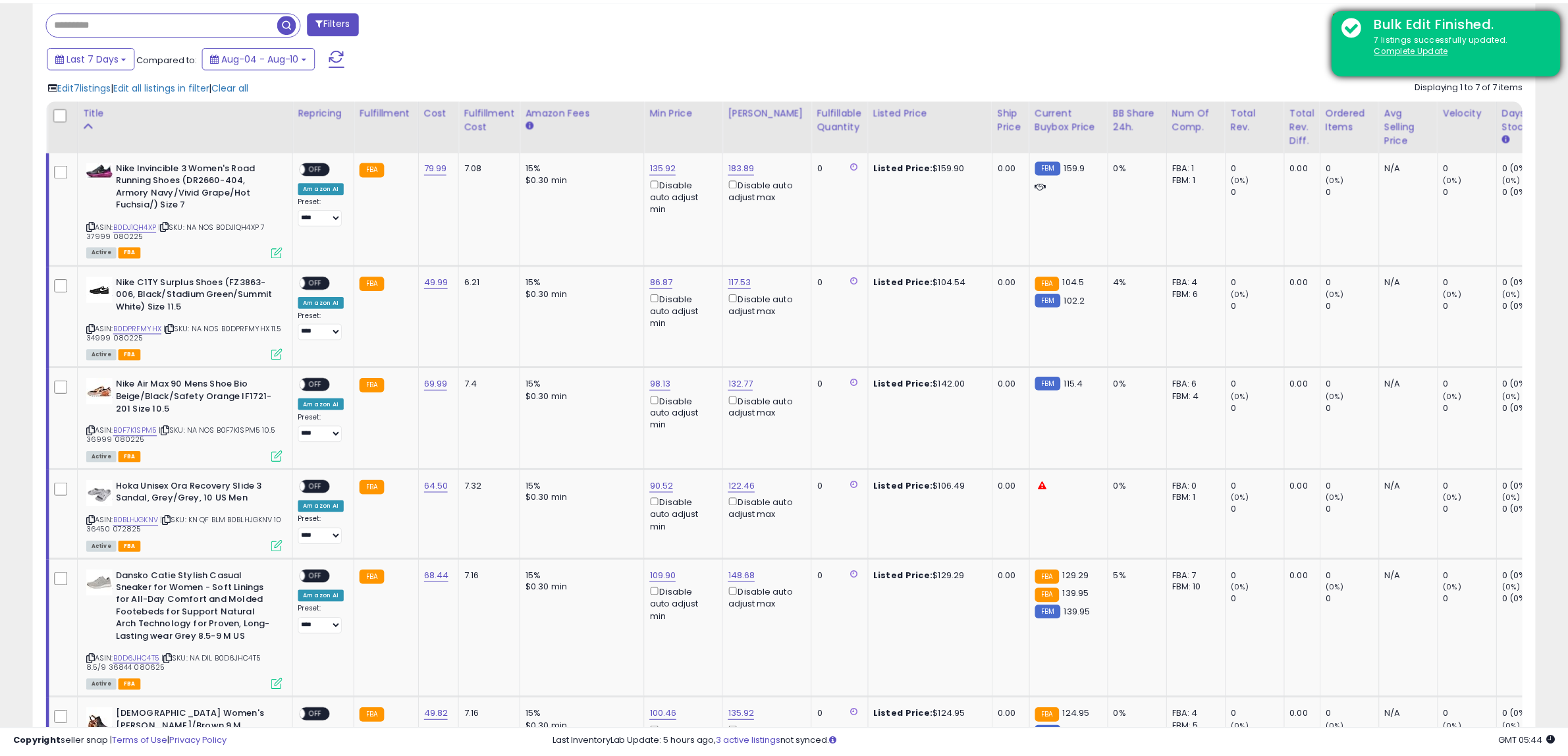
scroll to position [658159, 657742]
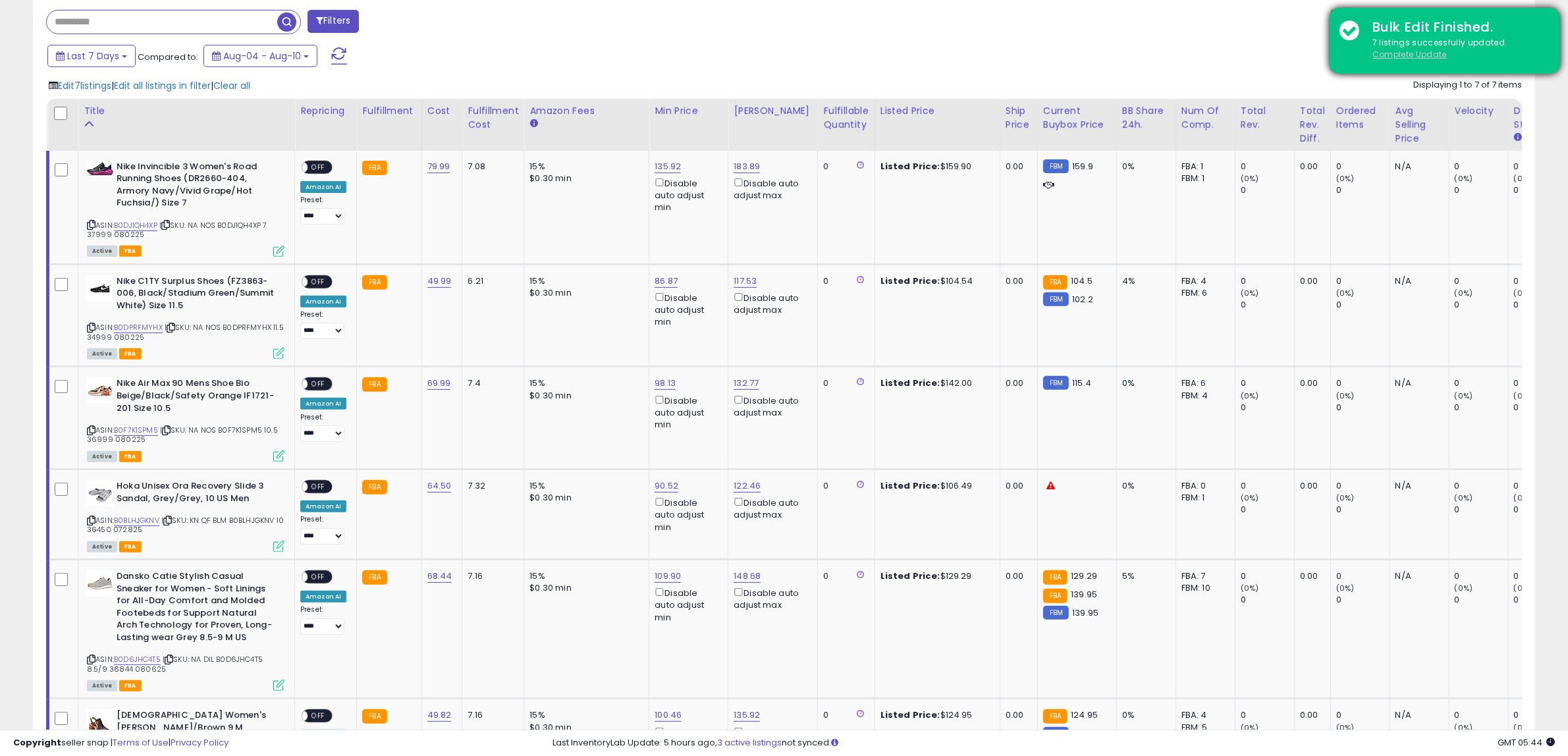
click at [1400, 51] on u "Complete Update" at bounding box center [1410, 54] width 74 height 11
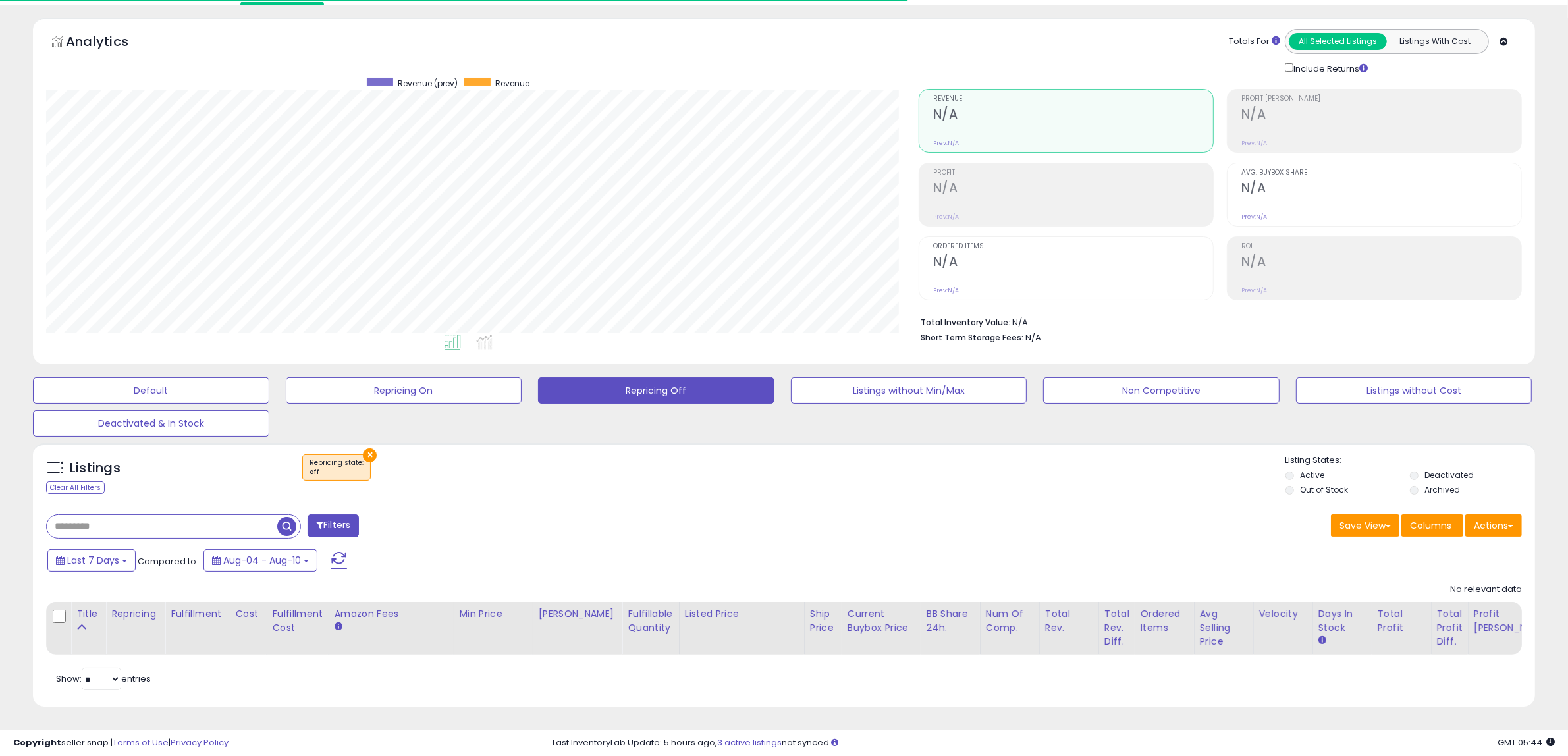
scroll to position [270, 873]
